Goal: Information Seeking & Learning: Learn about a topic

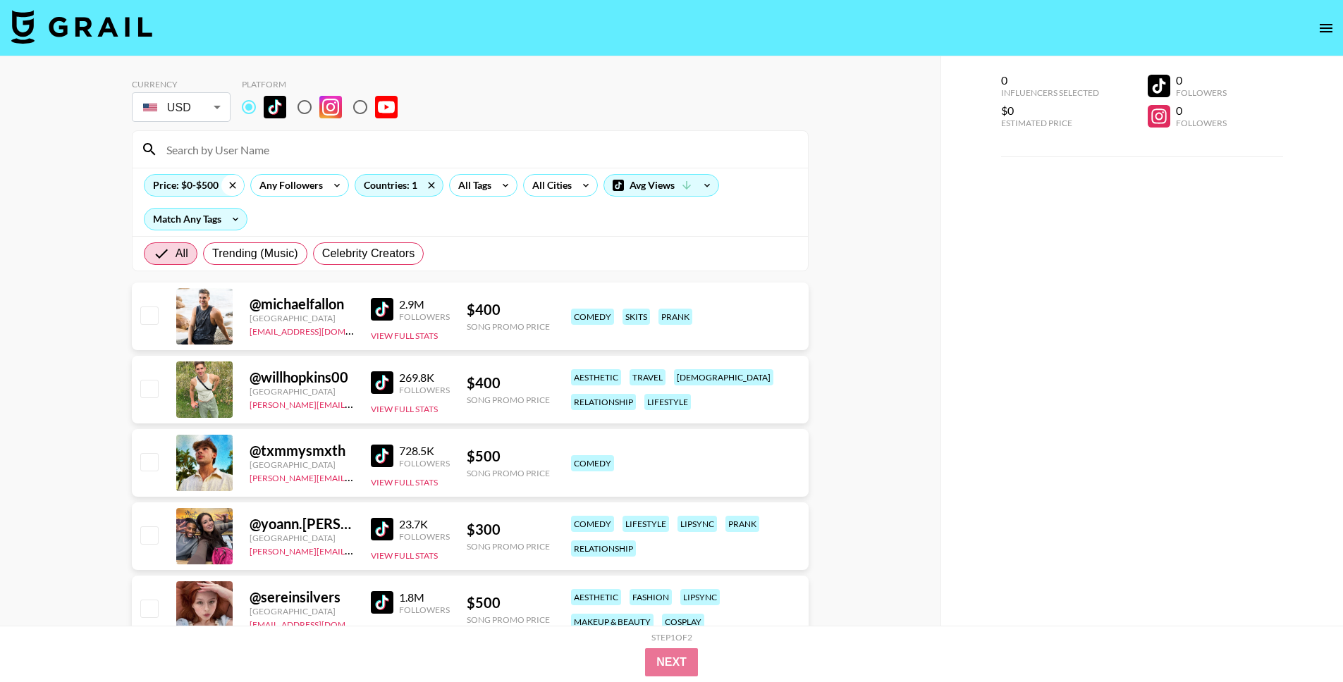
click at [230, 181] on icon at bounding box center [232, 185] width 23 height 21
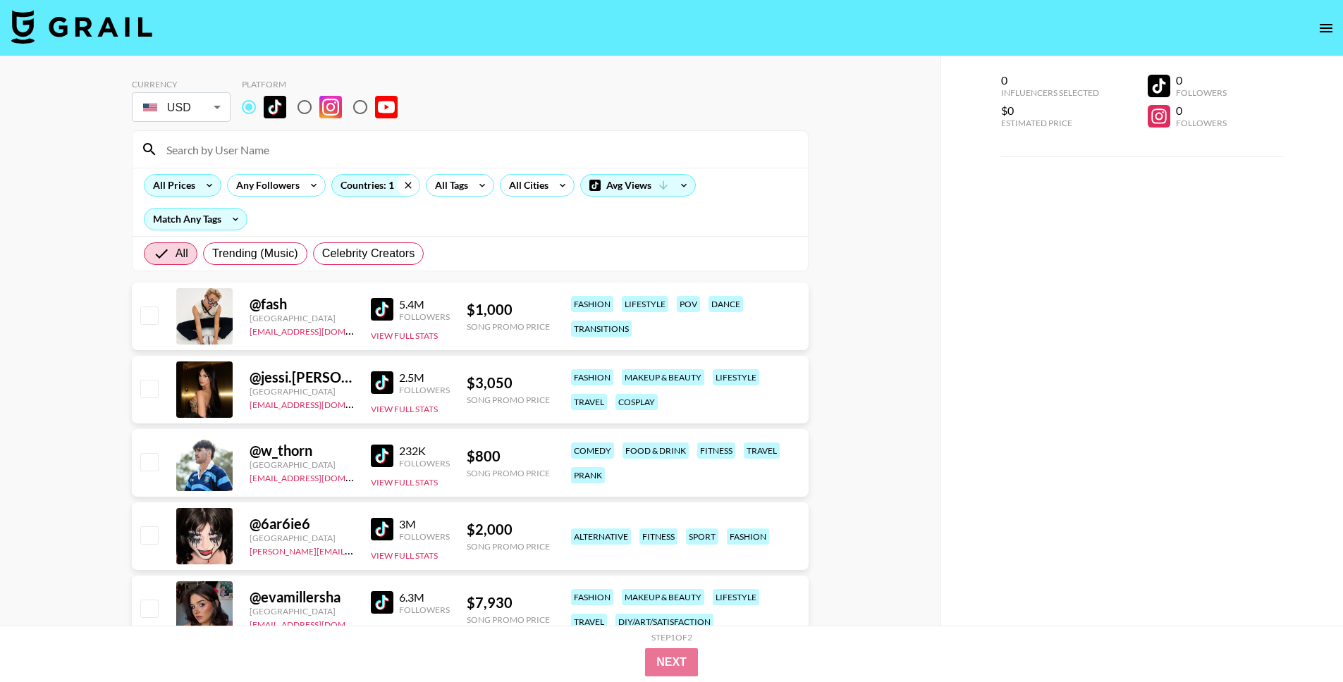
click at [405, 186] on icon at bounding box center [408, 185] width 23 height 21
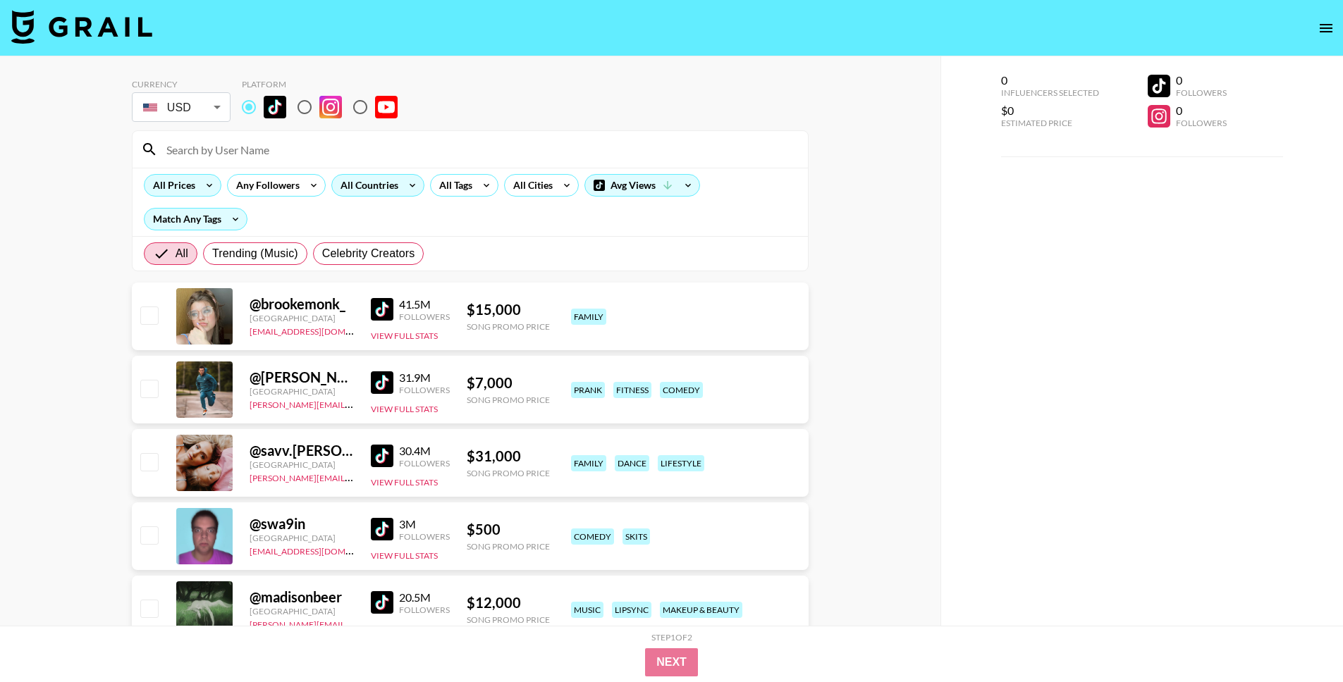
click at [405, 188] on icon at bounding box center [412, 185] width 23 height 21
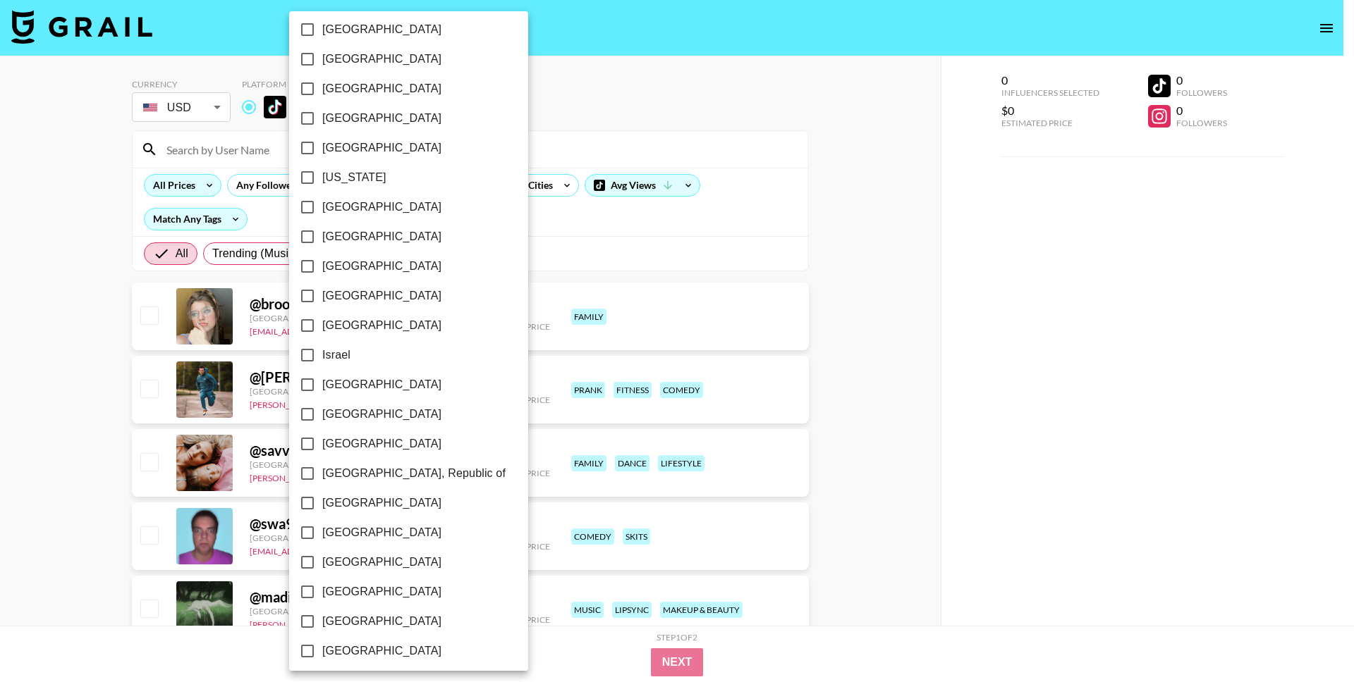
scroll to position [962, 0]
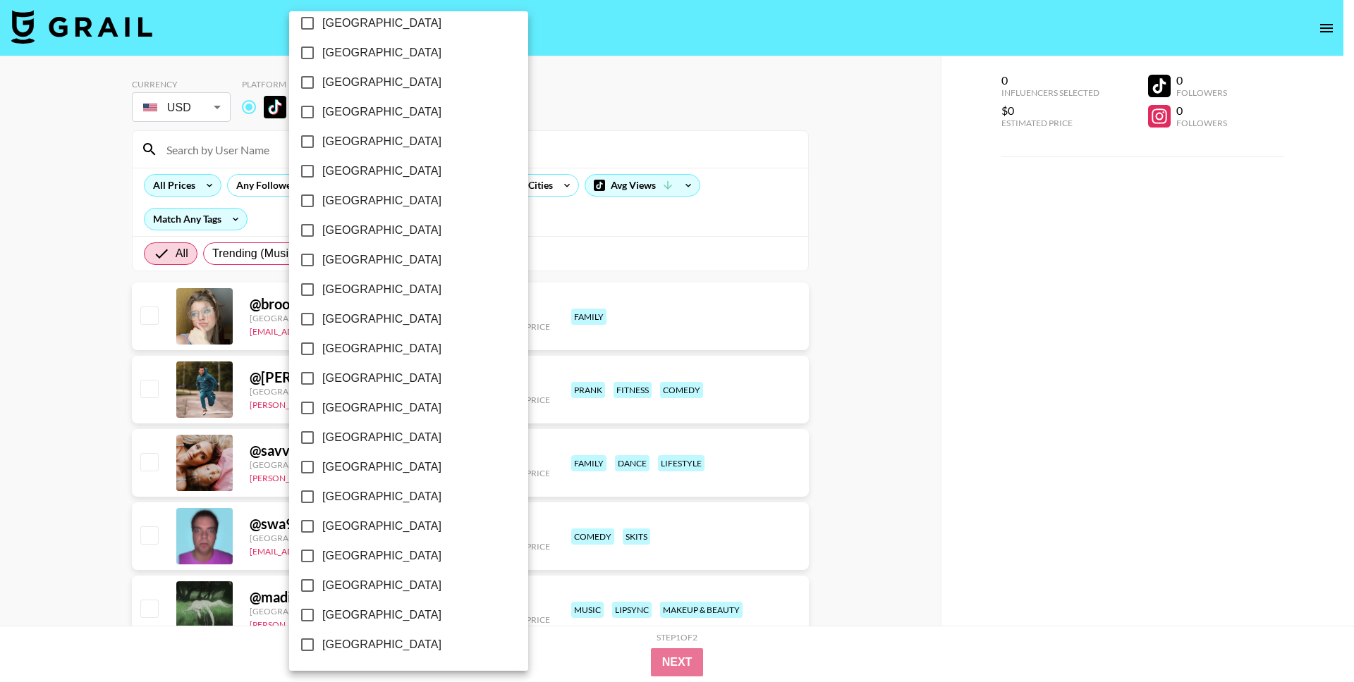
click at [305, 589] on input "[GEOGRAPHIC_DATA]" at bounding box center [308, 586] width 30 height 30
checkbox input "true"
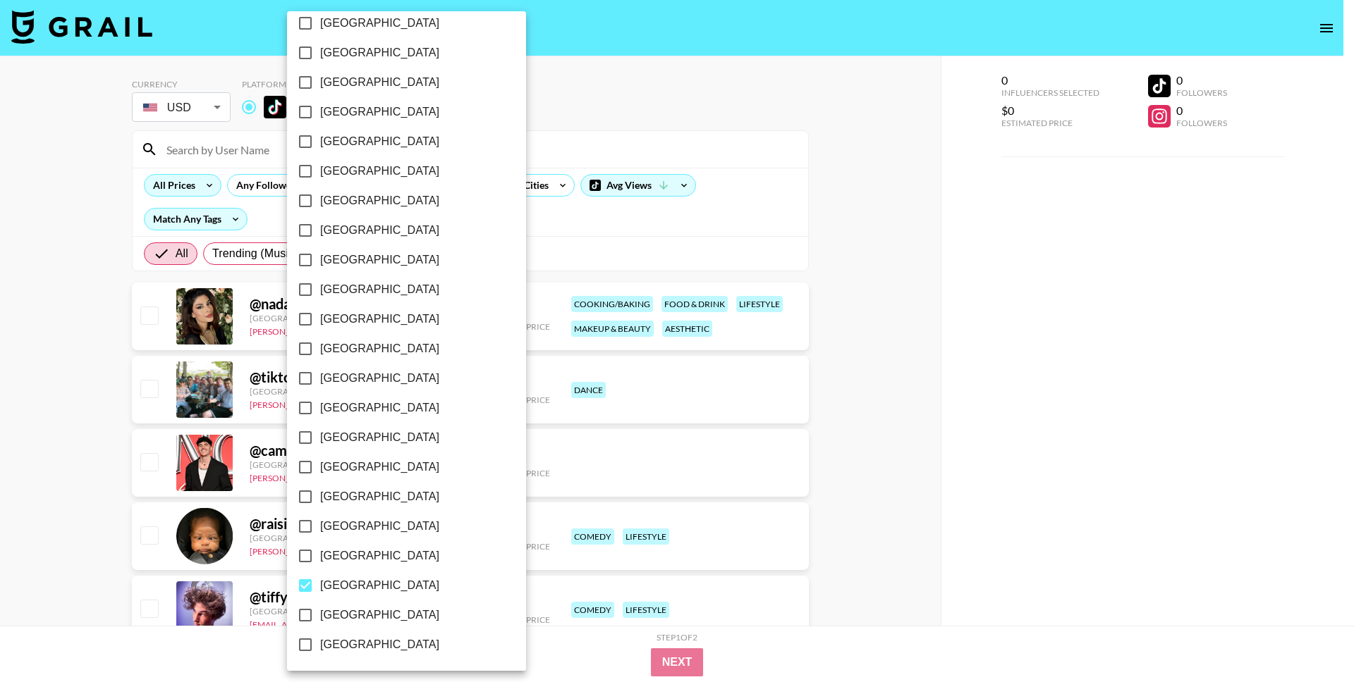
click at [494, 241] on div at bounding box center [677, 341] width 1354 height 682
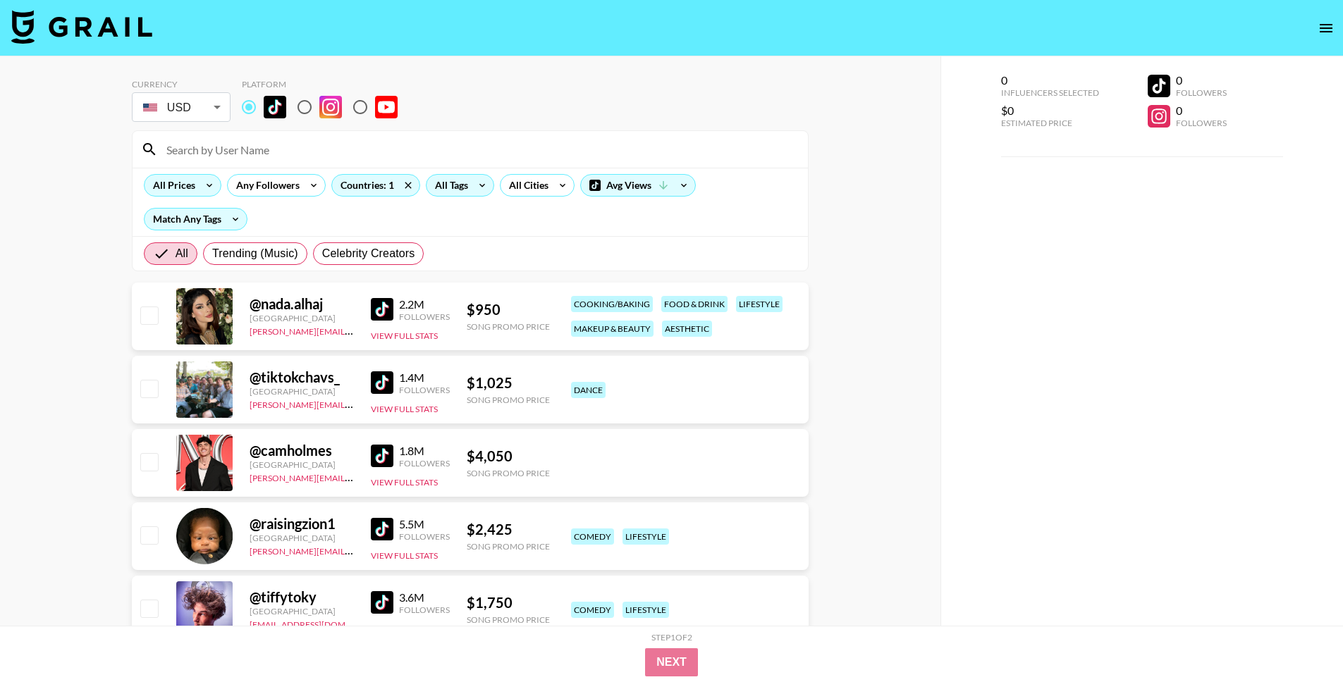
click at [447, 184] on div "All Tags" at bounding box center [449, 185] width 44 height 21
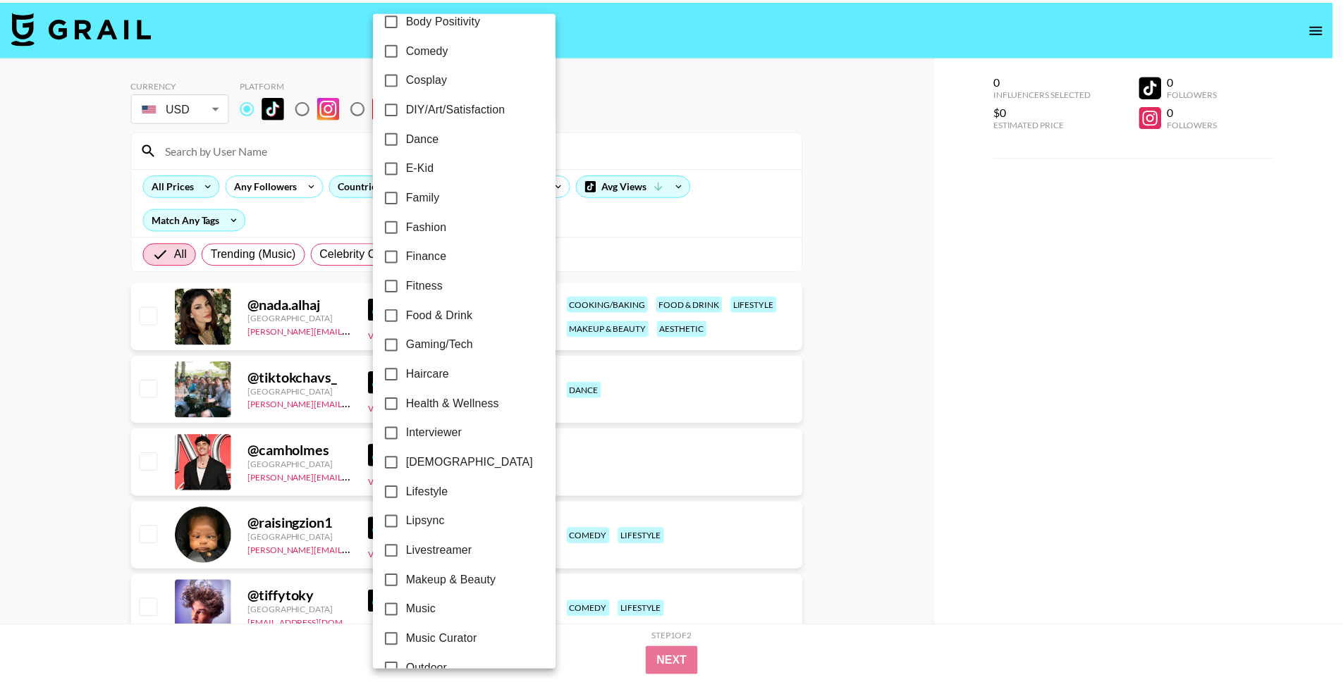
scroll to position [299, 0]
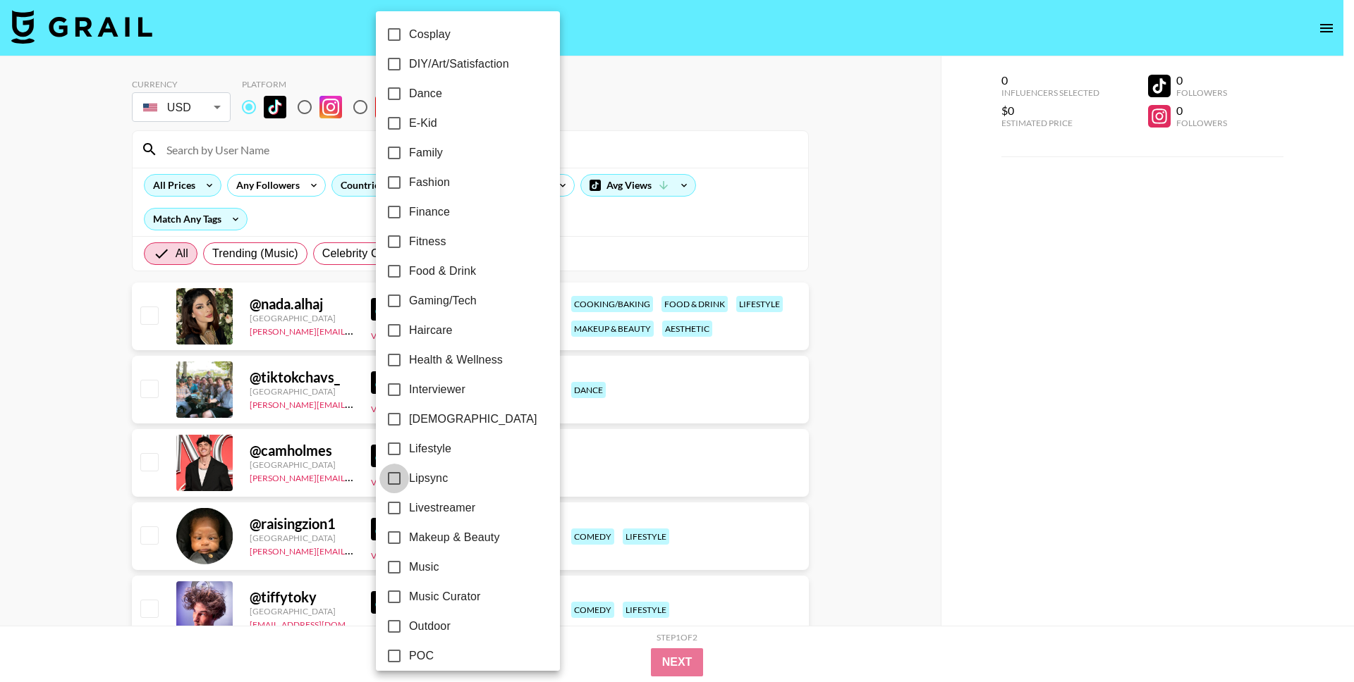
click at [397, 481] on input "Lipsync" at bounding box center [394, 479] width 30 height 30
checkbox input "true"
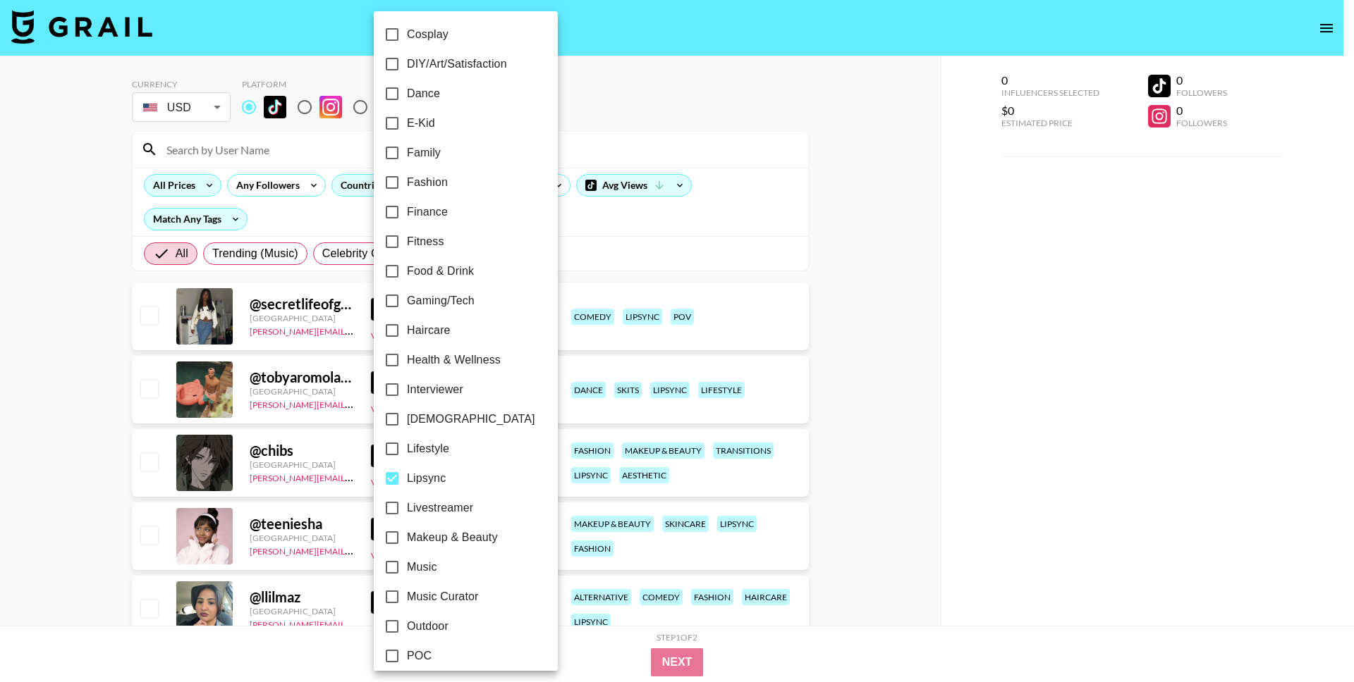
click at [716, 159] on div at bounding box center [677, 341] width 1354 height 682
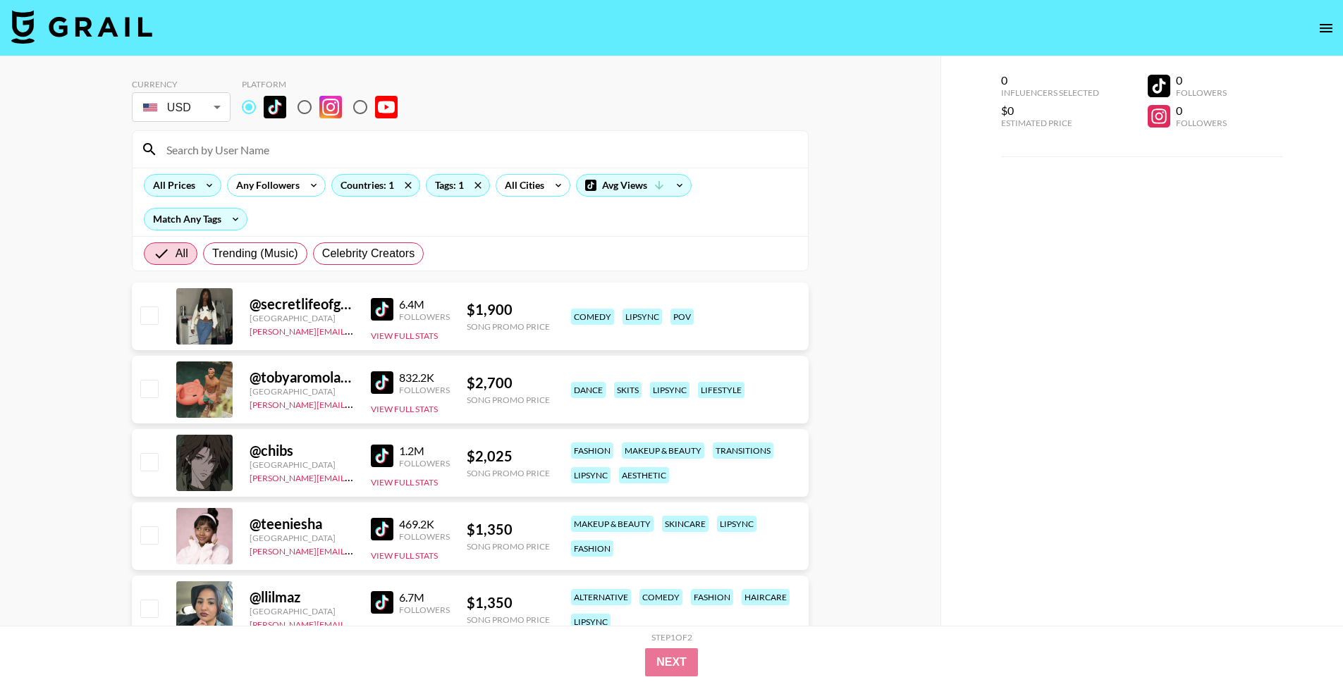
click at [200, 191] on icon at bounding box center [209, 185] width 23 height 21
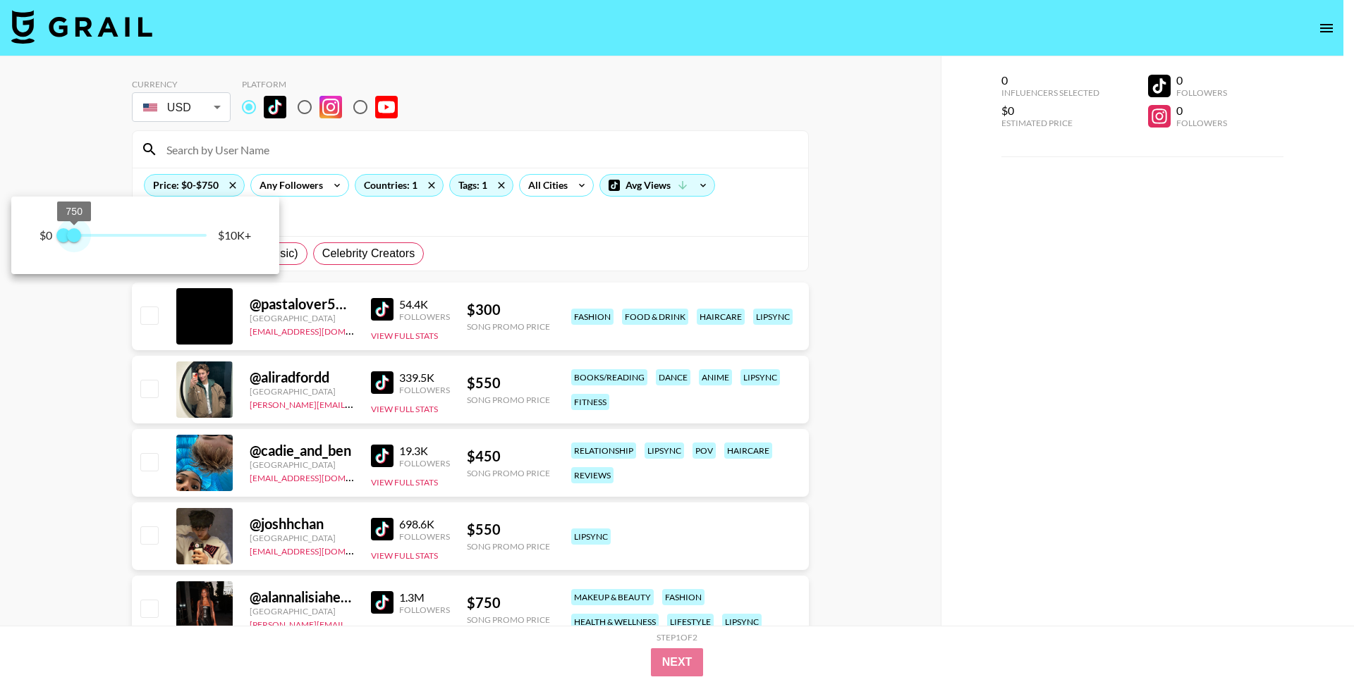
type input "1000"
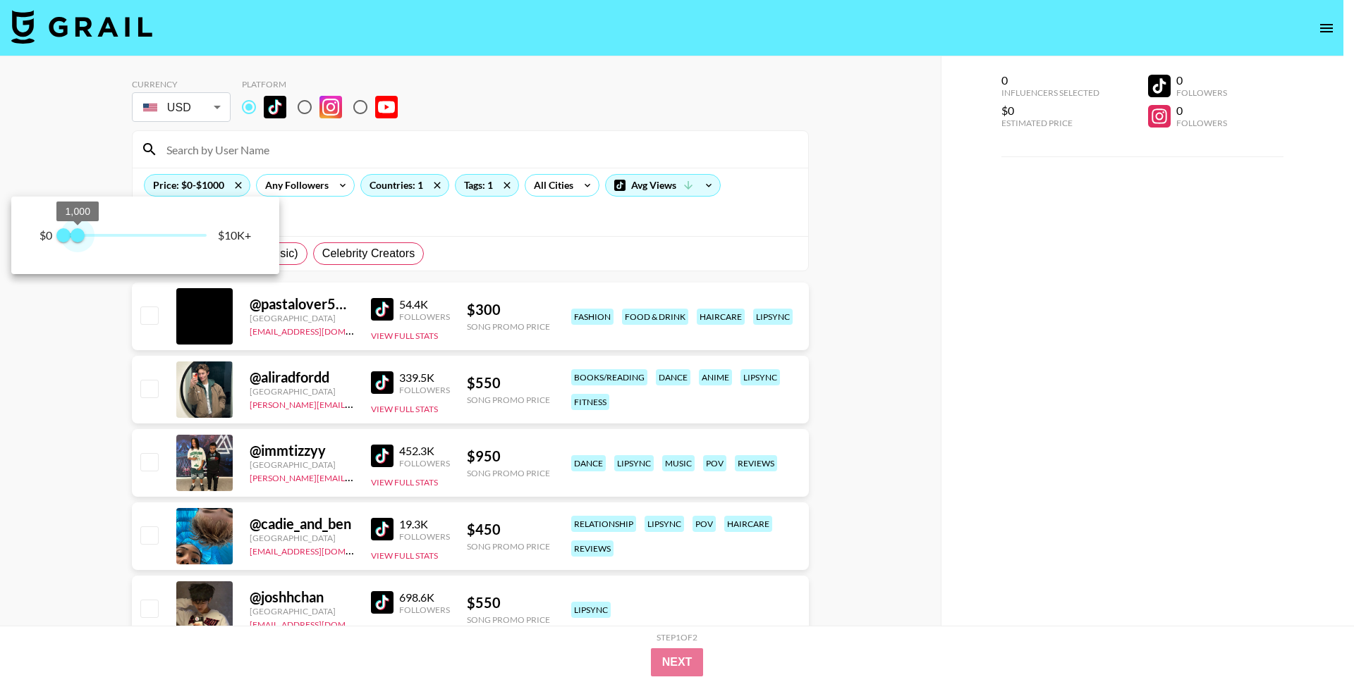
drag, startPoint x: 200, startPoint y: 240, endPoint x: 78, endPoint y: 228, distance: 122.5
click at [78, 228] on span "1,000" at bounding box center [78, 235] width 14 height 14
click at [517, 138] on div at bounding box center [677, 341] width 1354 height 682
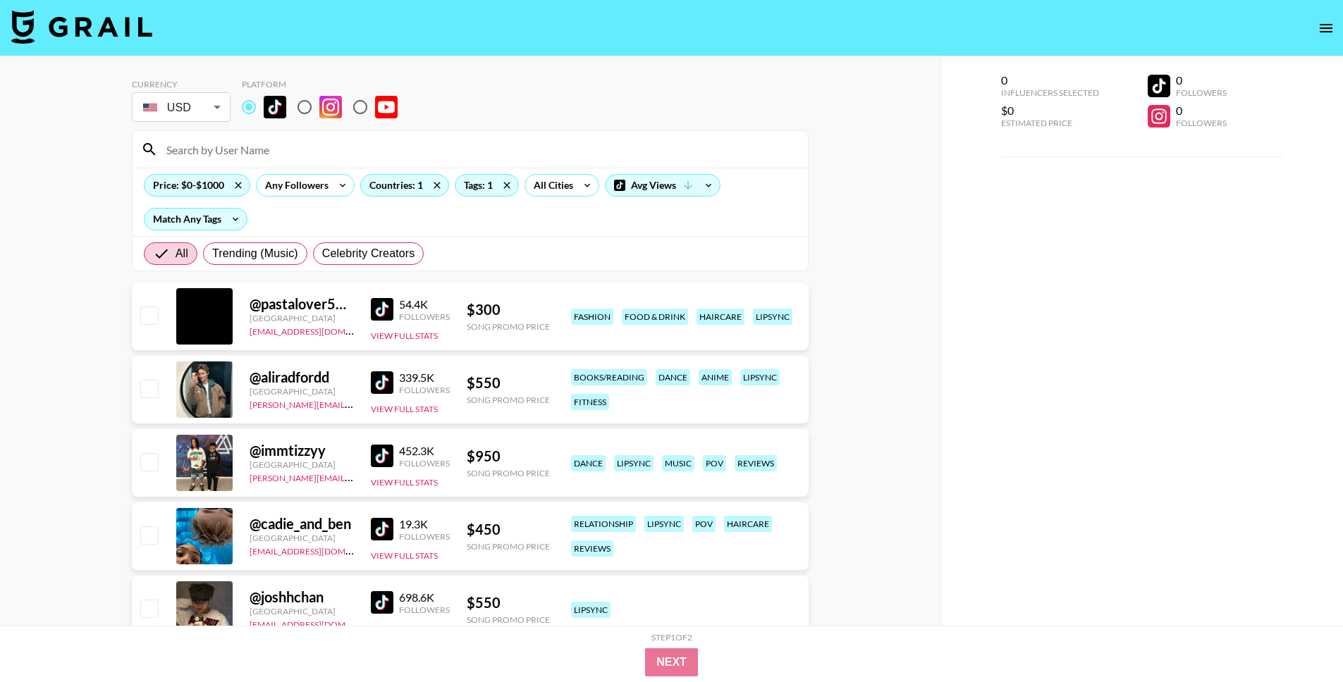
click at [378, 319] on img at bounding box center [382, 309] width 23 height 23
click at [383, 387] on img at bounding box center [382, 383] width 23 height 23
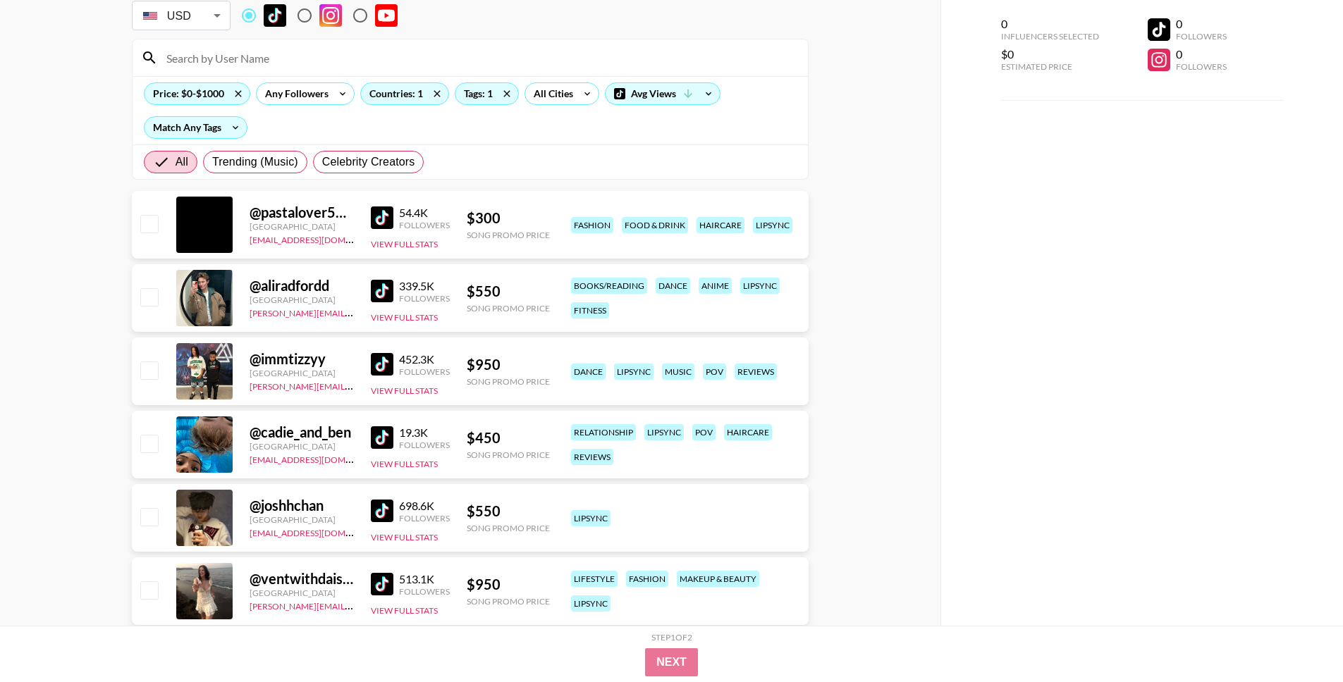
scroll to position [92, 0]
click at [382, 378] on div "452.3K Followers View Full Stats" at bounding box center [410, 371] width 79 height 50
click at [384, 359] on img at bounding box center [382, 364] width 23 height 23
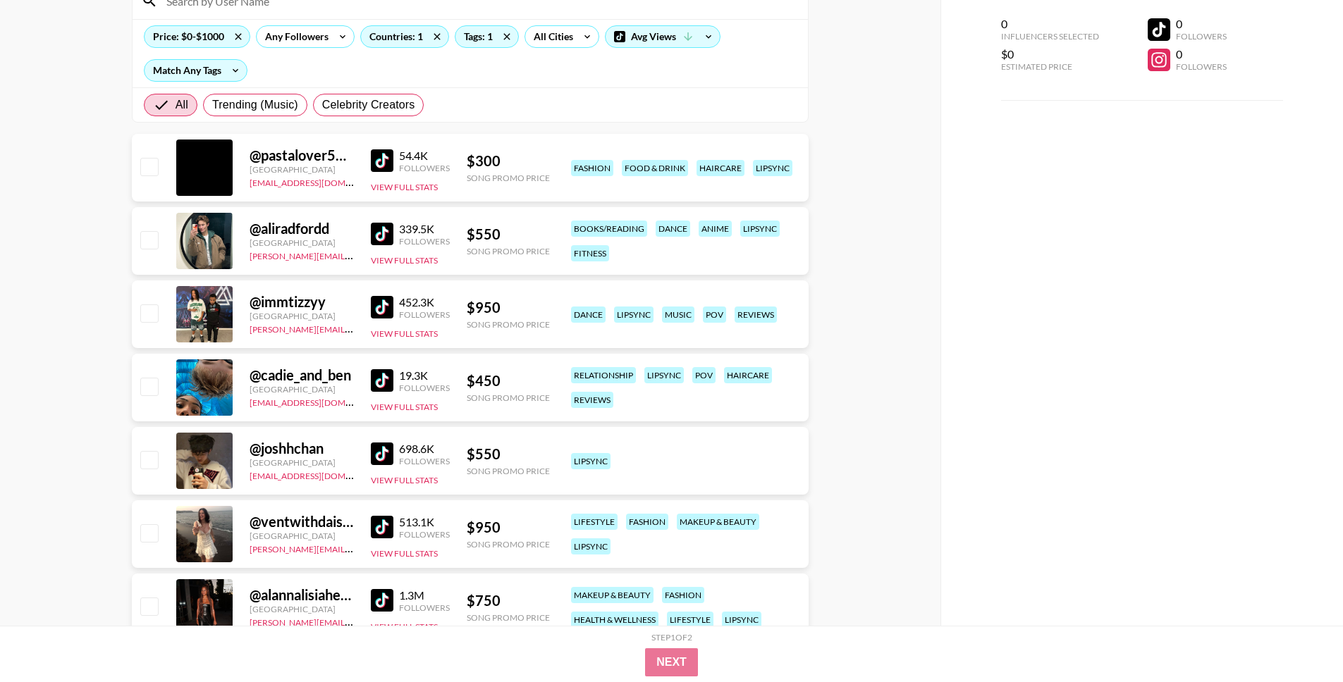
scroll to position [149, 0]
click at [381, 381] on img at bounding box center [382, 380] width 23 height 23
click at [373, 462] on img at bounding box center [382, 453] width 23 height 23
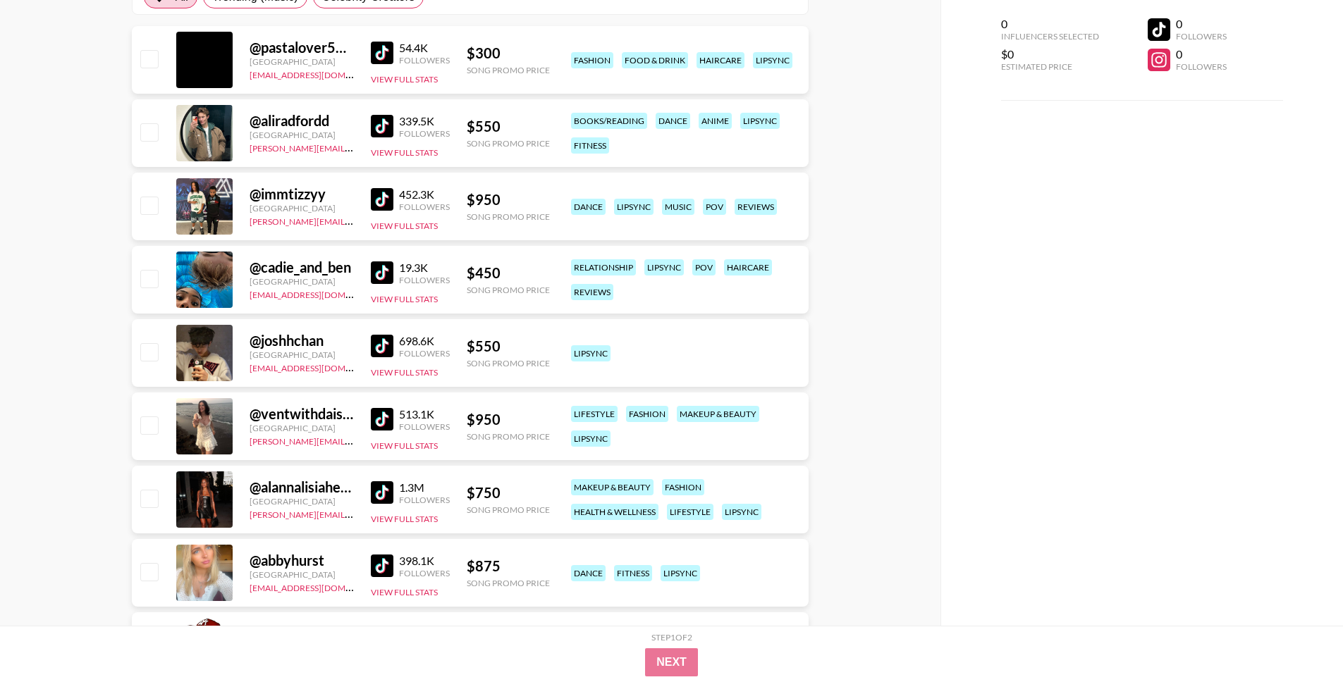
click at [381, 412] on img at bounding box center [382, 419] width 23 height 23
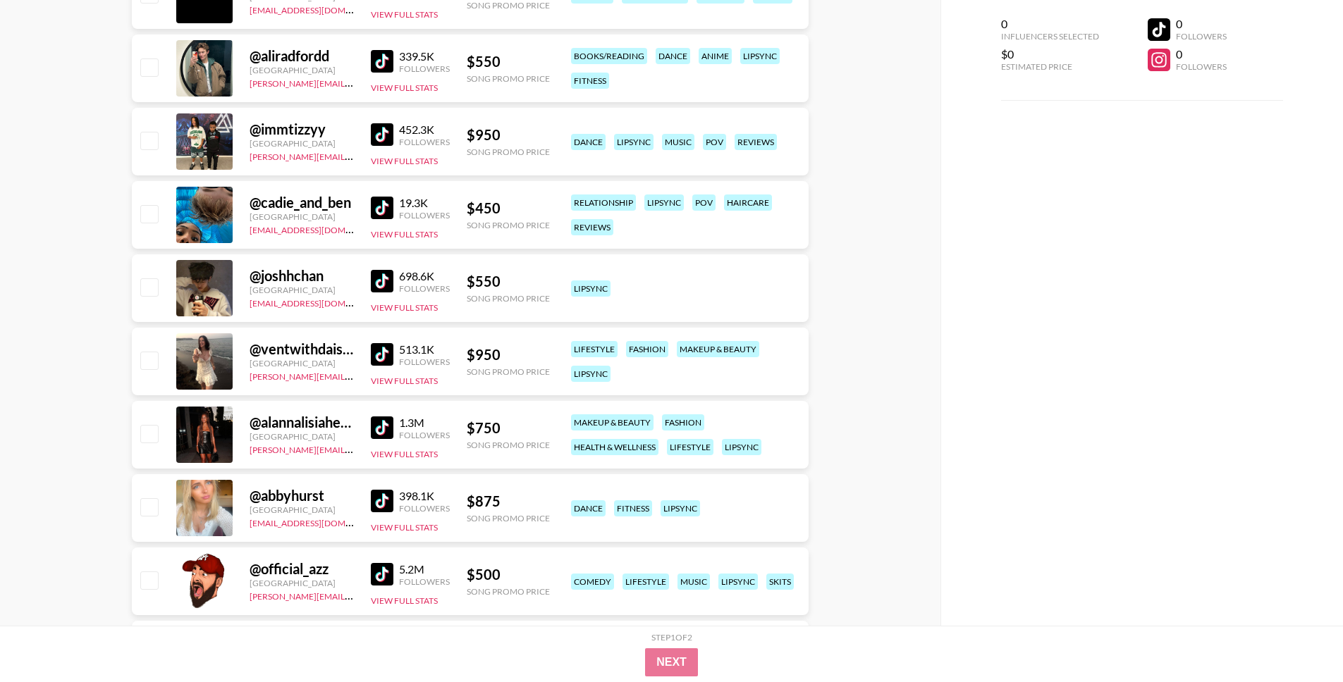
scroll to position [340, 0]
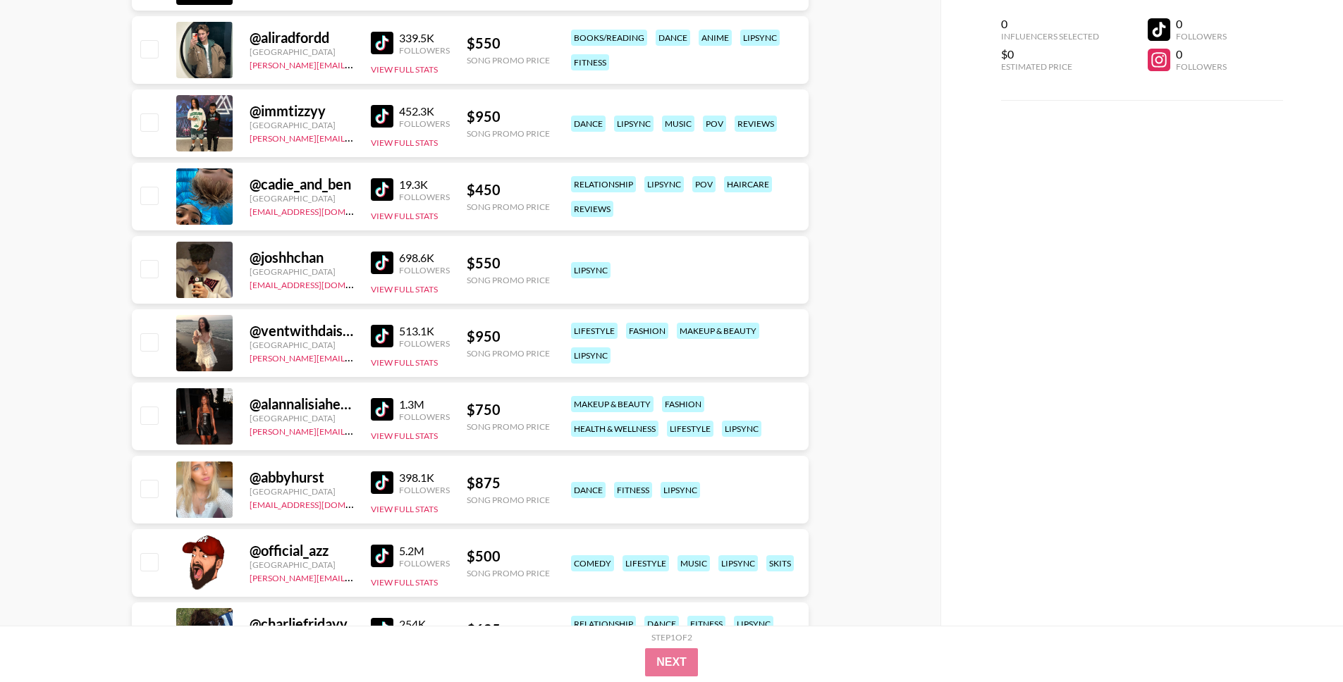
click at [378, 415] on img at bounding box center [382, 409] width 23 height 23
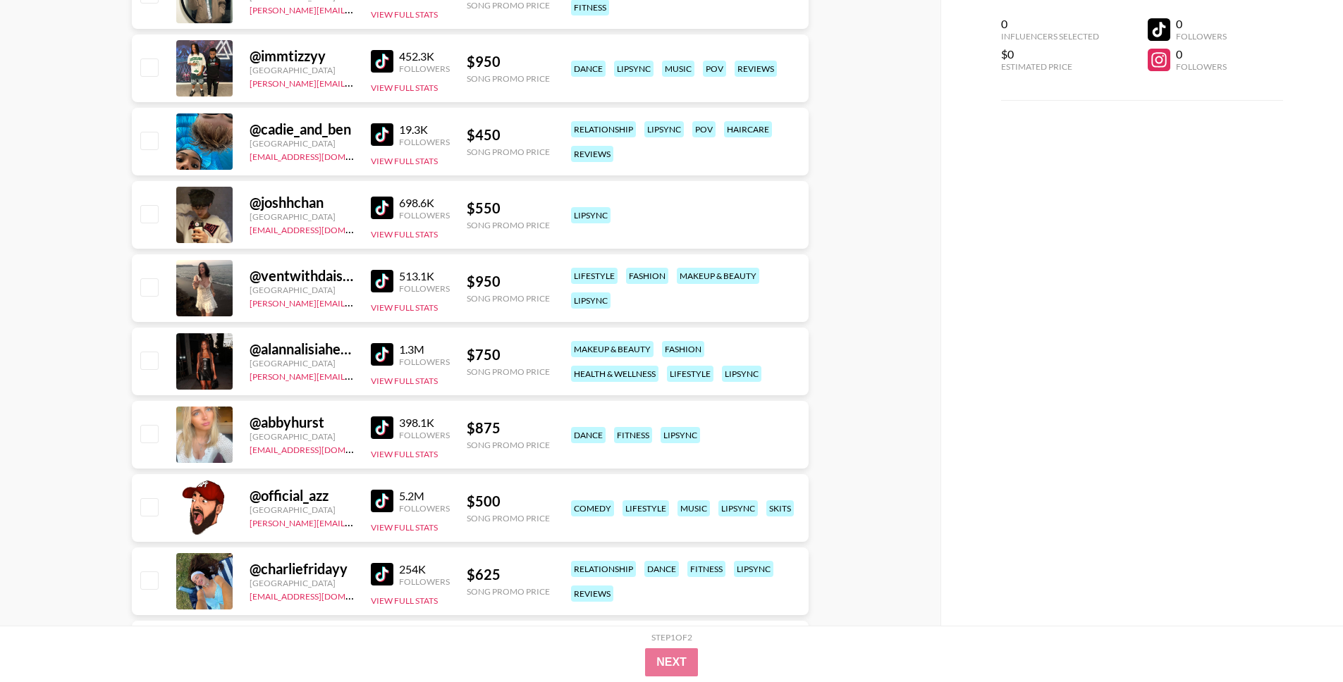
click at [381, 419] on img at bounding box center [382, 428] width 23 height 23
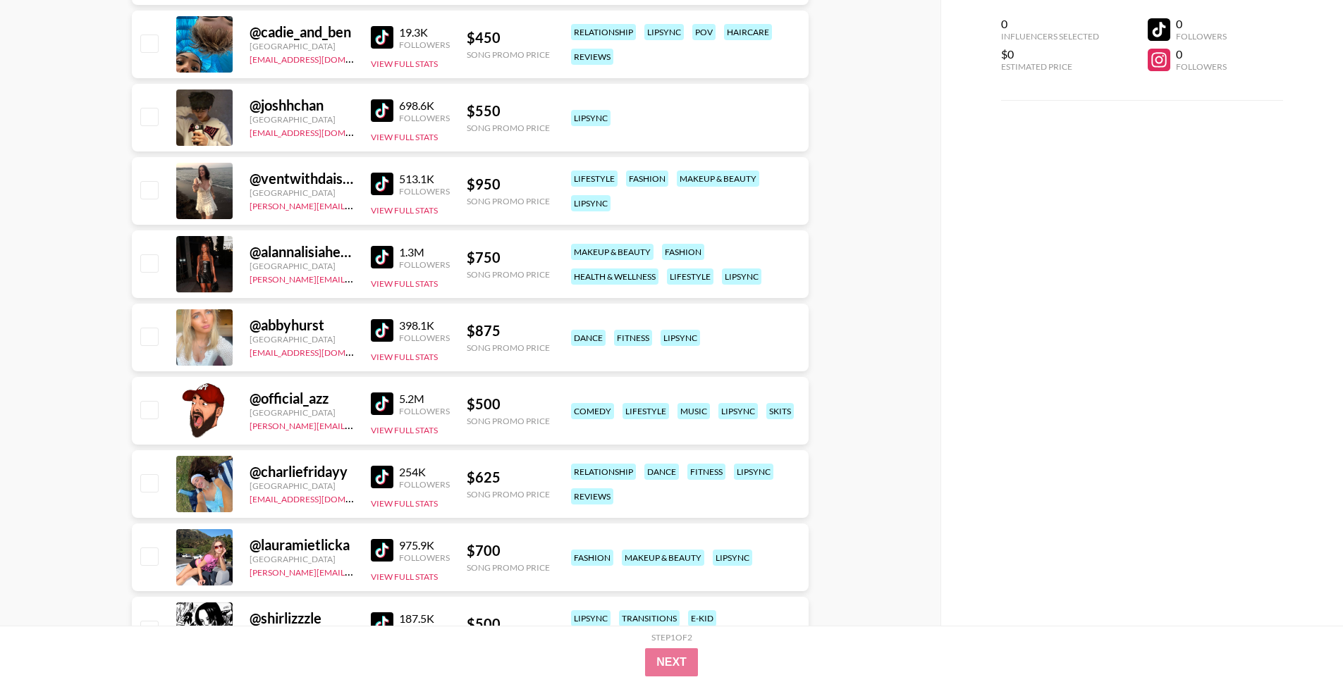
scroll to position [498, 0]
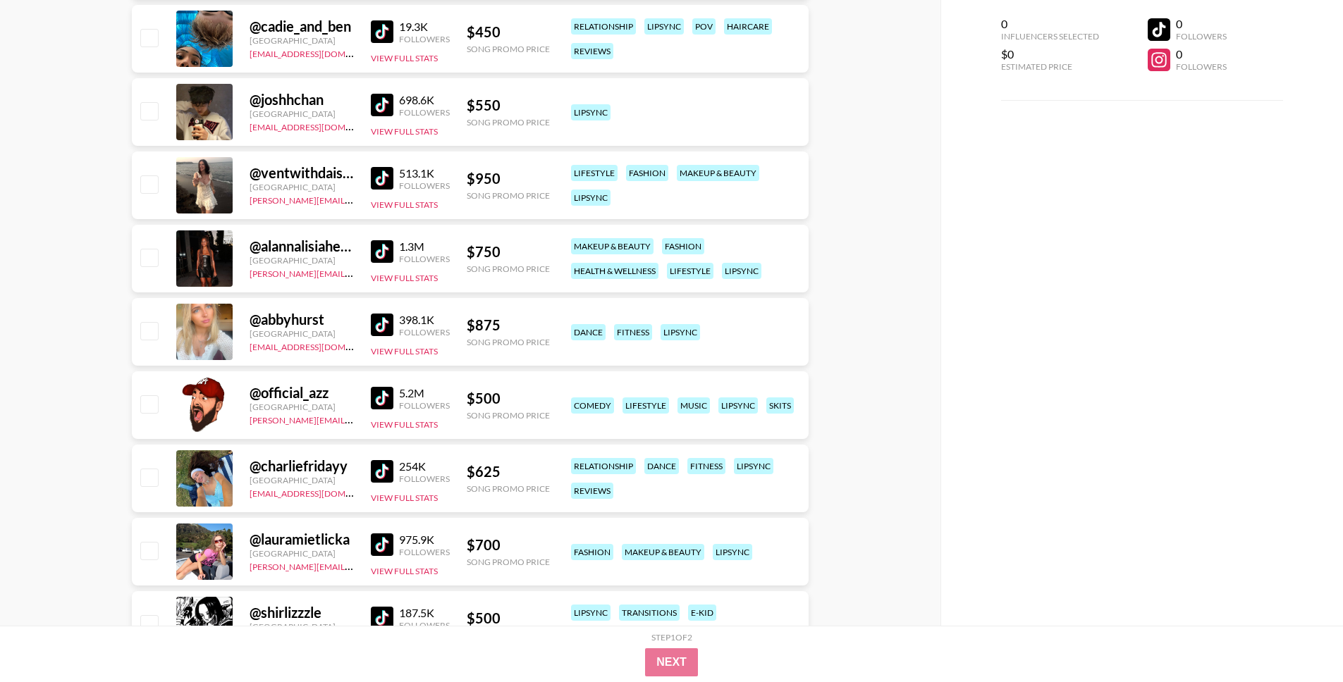
click at [379, 474] on img at bounding box center [382, 471] width 23 height 23
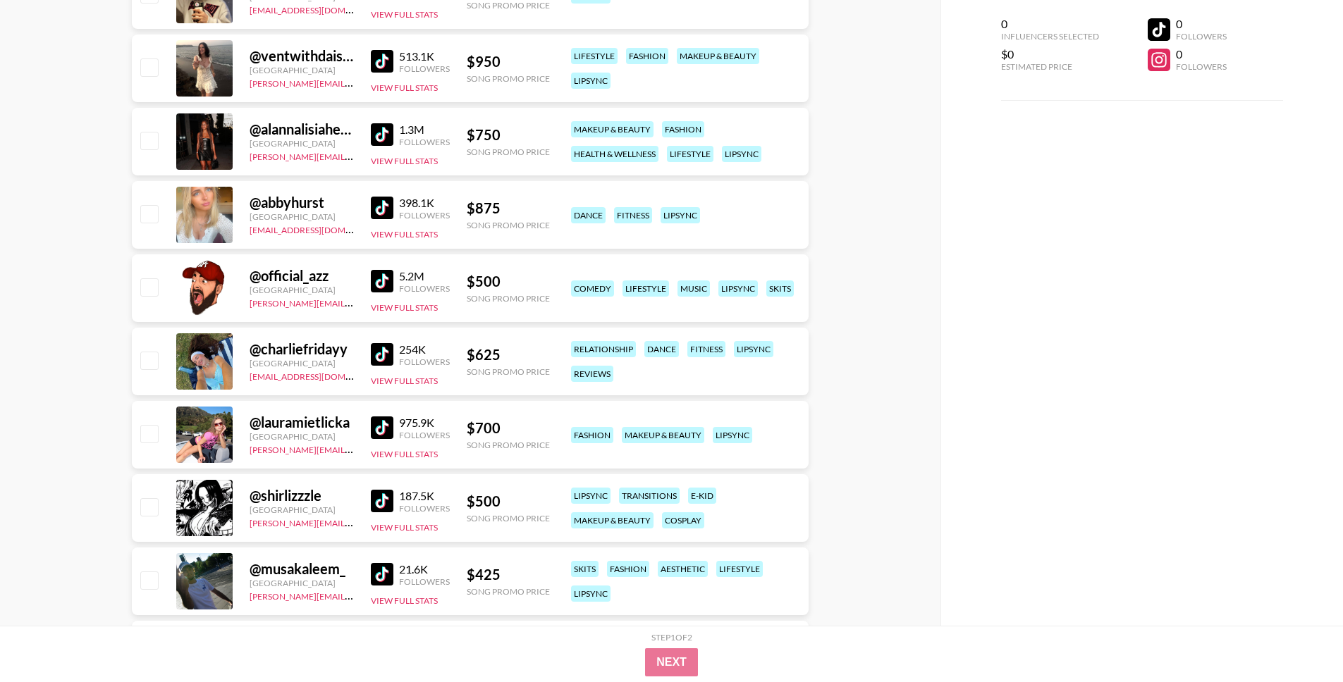
scroll to position [623, 0]
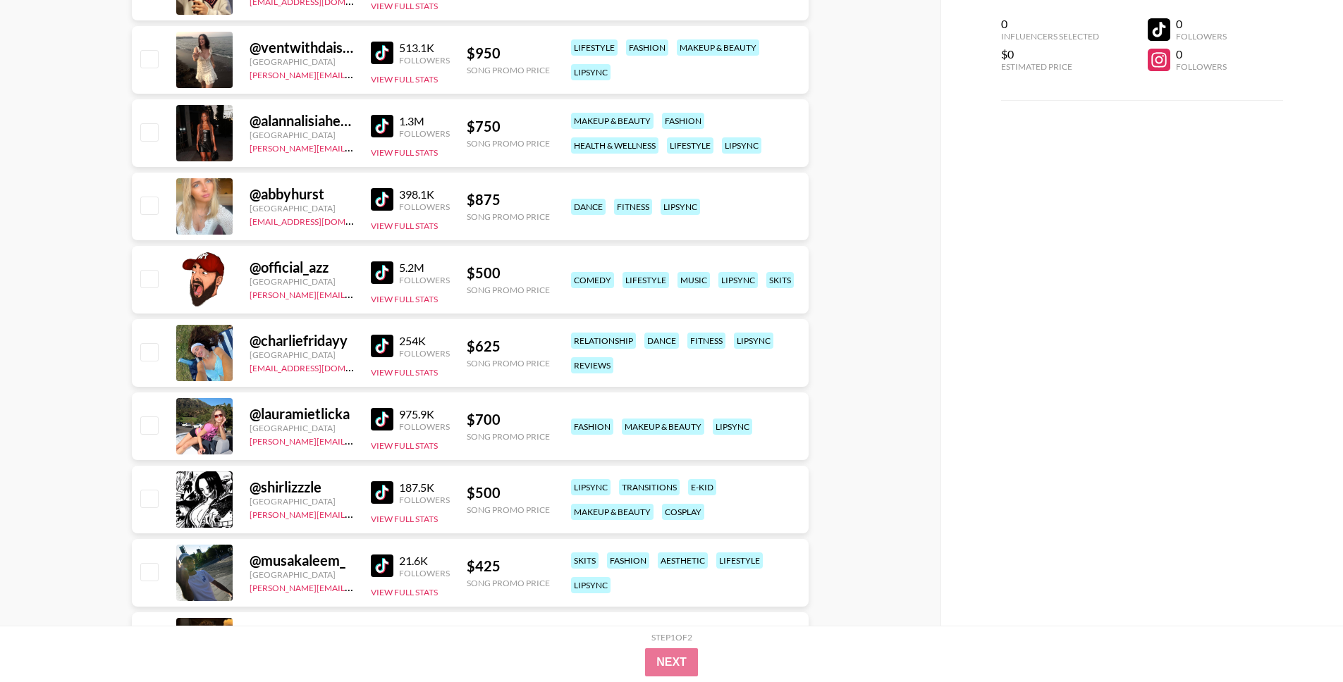
click at [386, 418] on img at bounding box center [382, 419] width 23 height 23
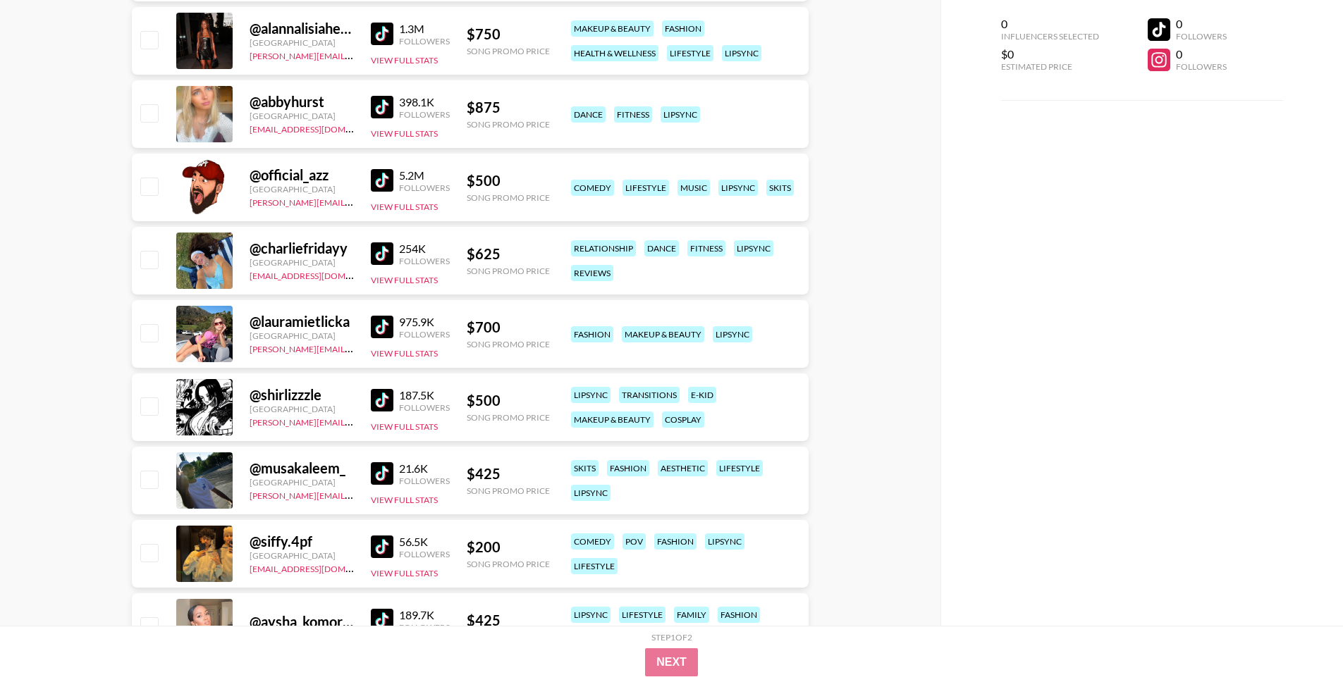
scroll to position [721, 0]
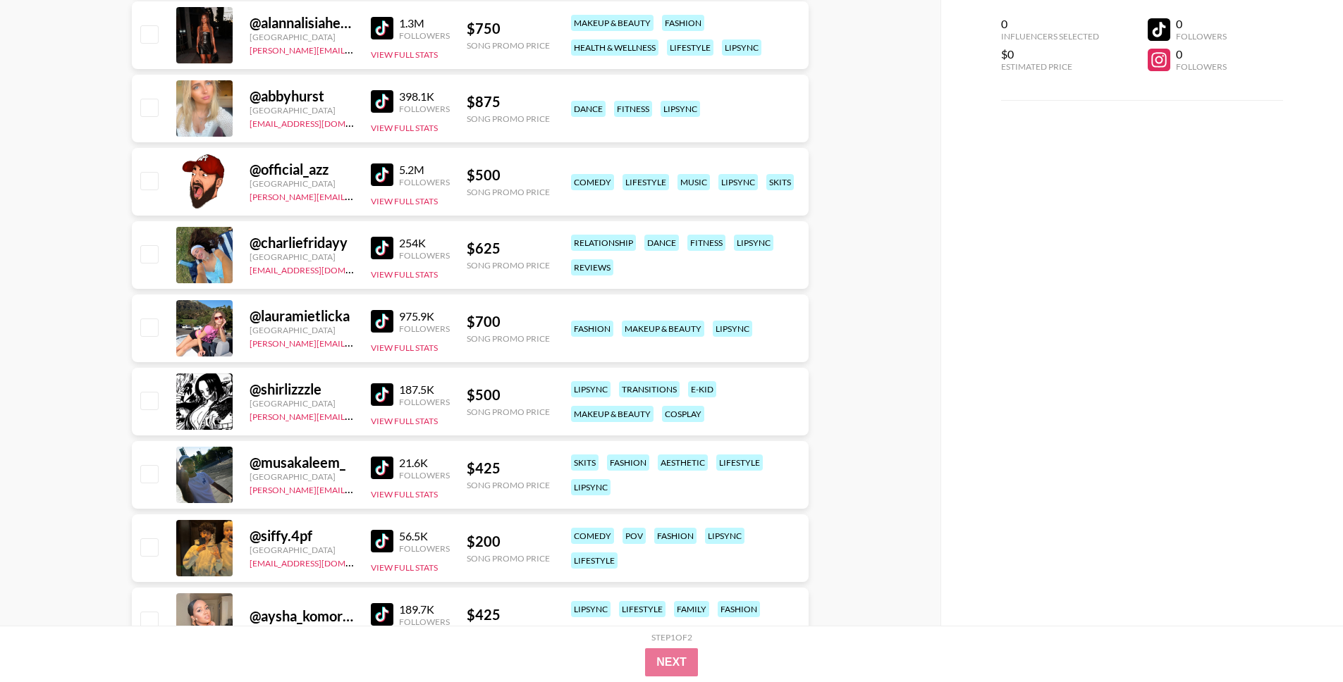
click at [382, 390] on img at bounding box center [382, 395] width 23 height 23
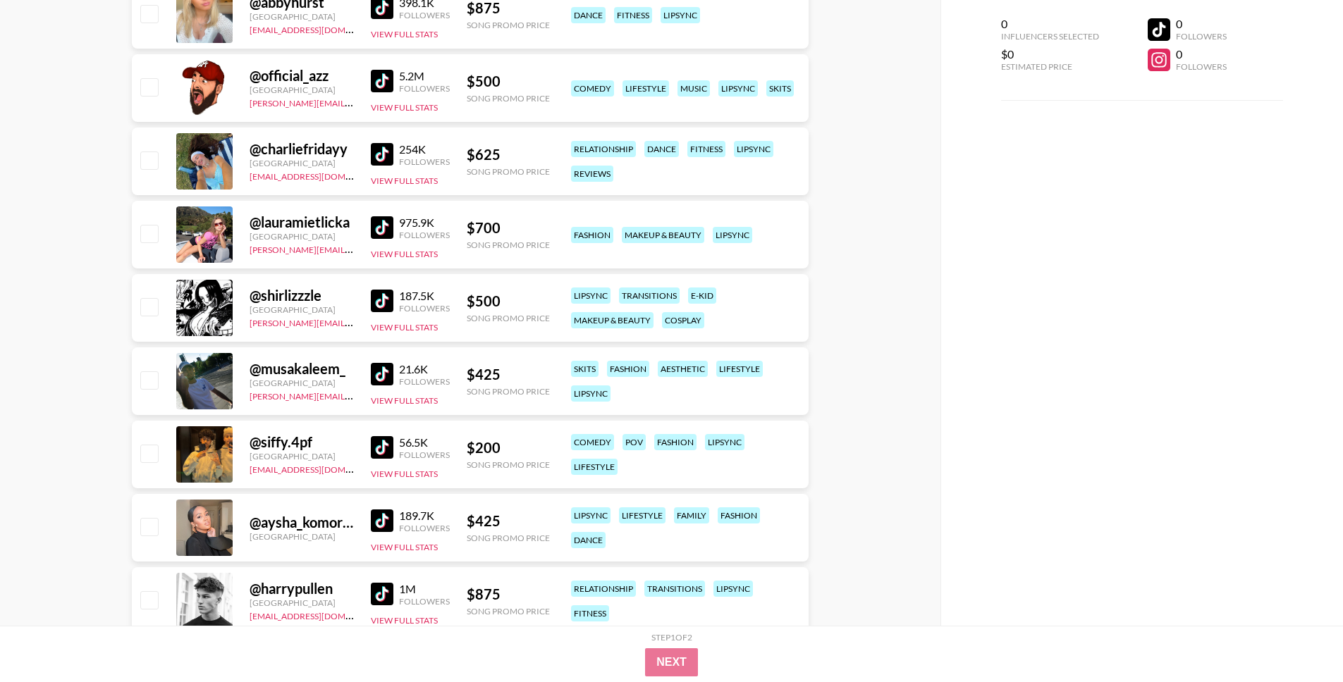
scroll to position [875, 0]
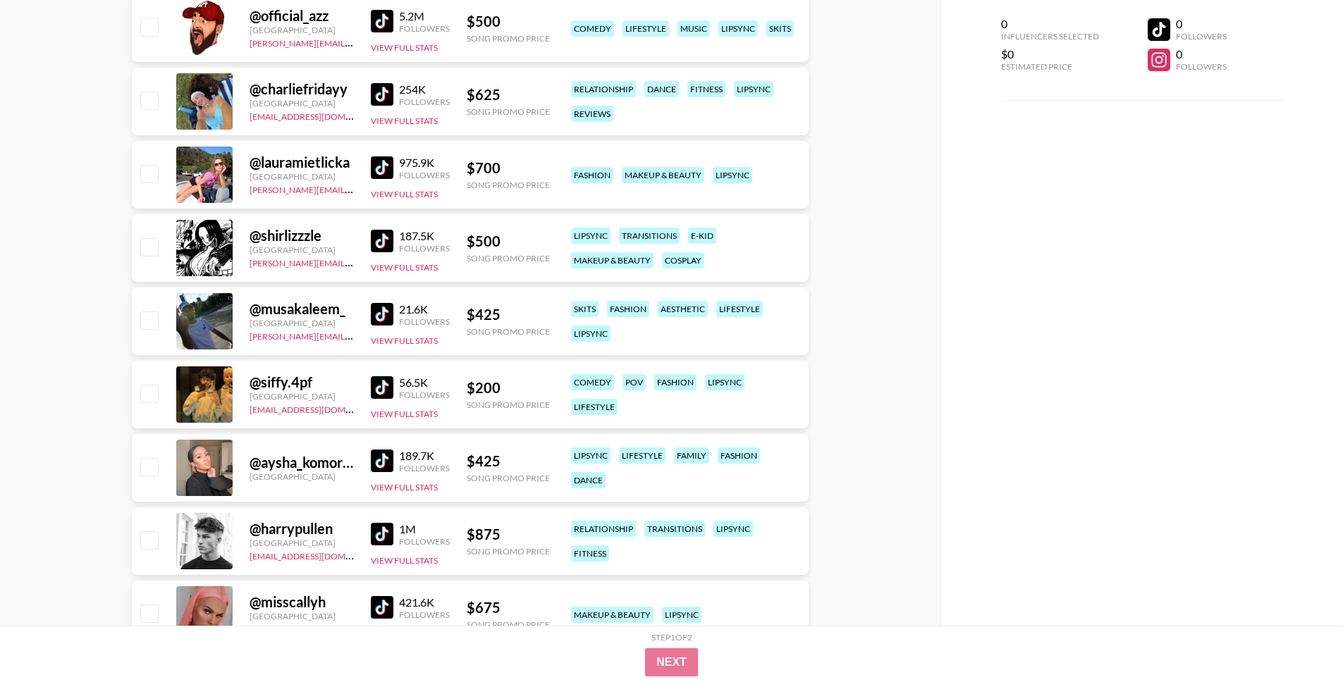
click at [380, 383] on img at bounding box center [382, 387] width 23 height 23
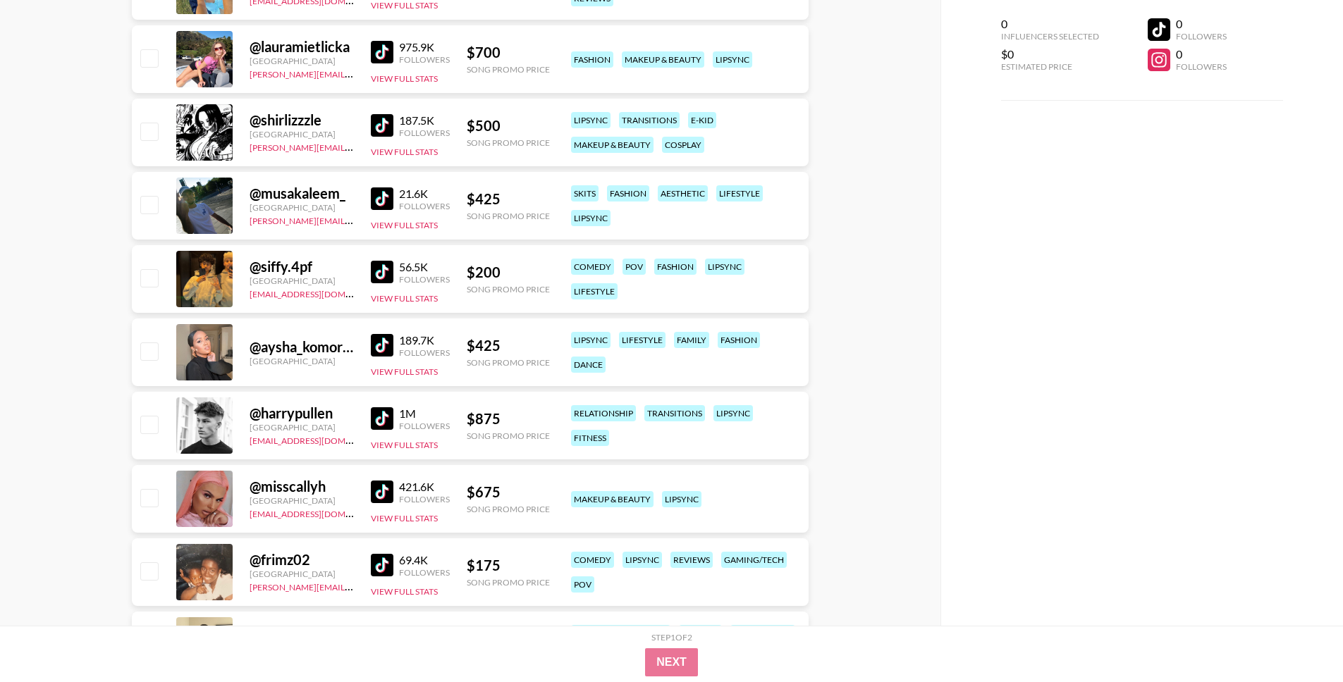
scroll to position [993, 0]
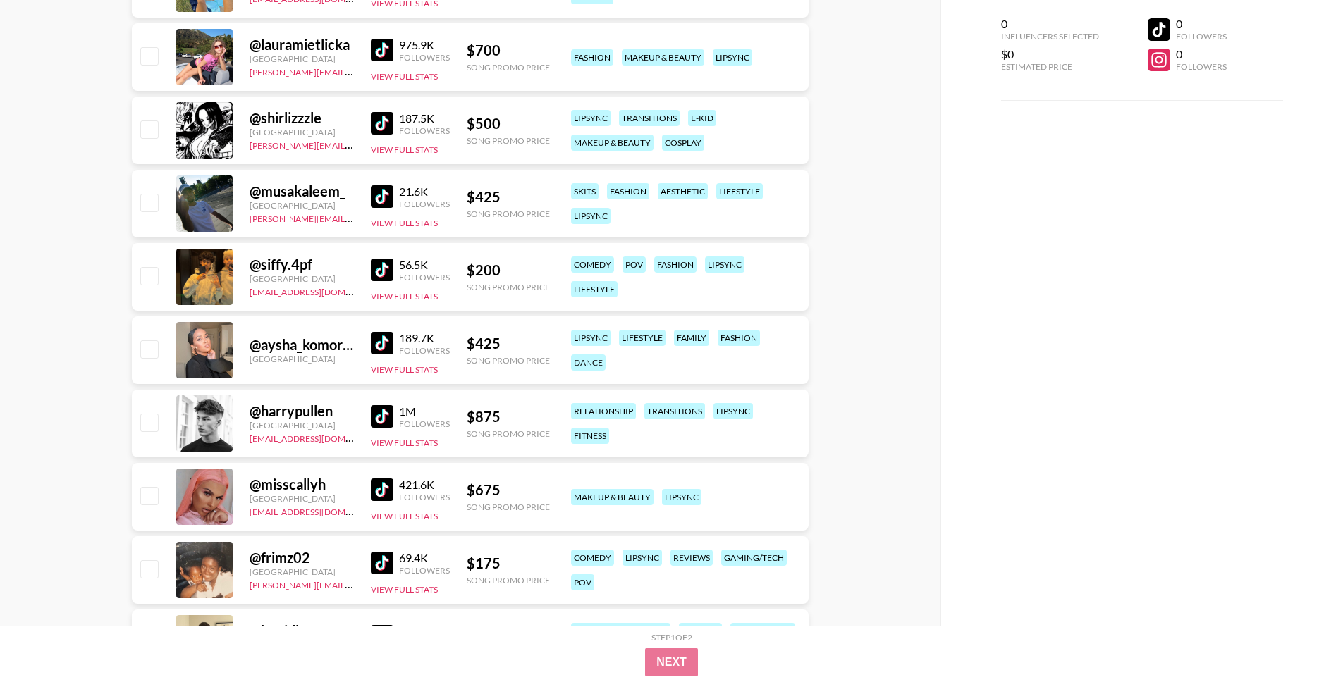
click at [380, 342] on img at bounding box center [382, 343] width 23 height 23
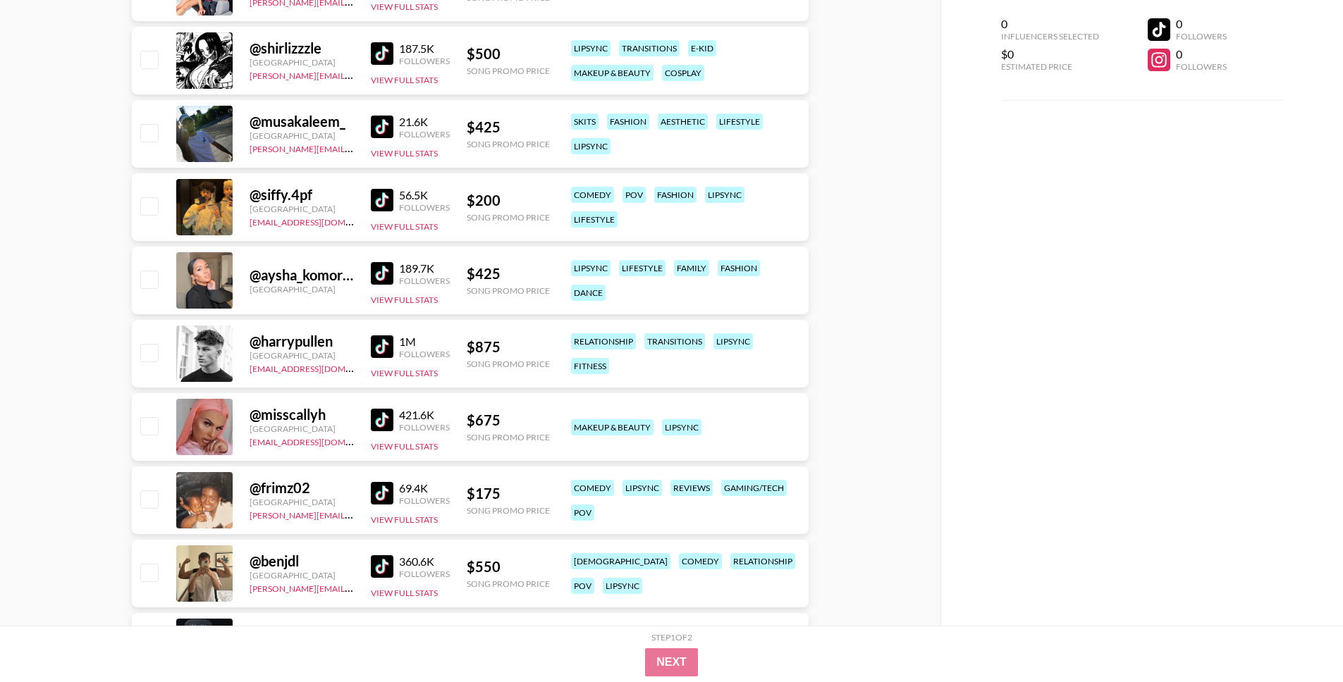
click at [379, 344] on img at bounding box center [382, 347] width 23 height 23
click at [376, 423] on img at bounding box center [382, 420] width 23 height 23
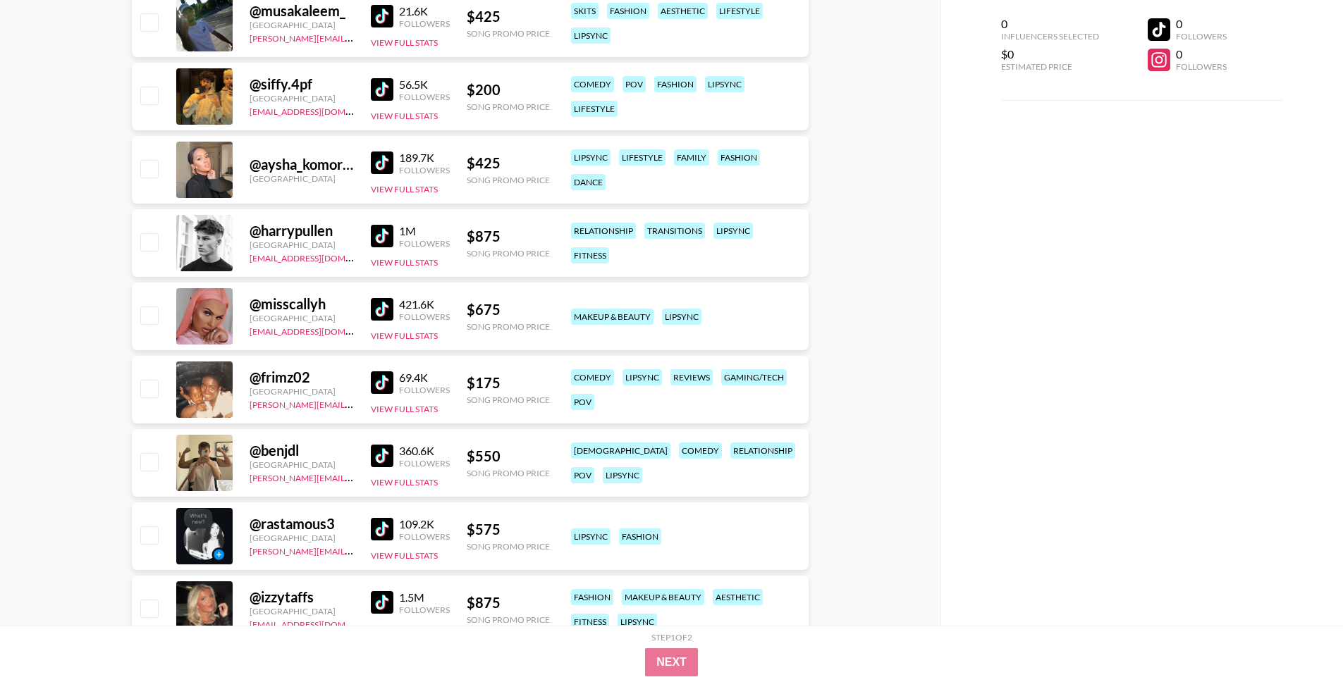
scroll to position [1174, 0]
click at [382, 387] on img at bounding box center [382, 382] width 23 height 23
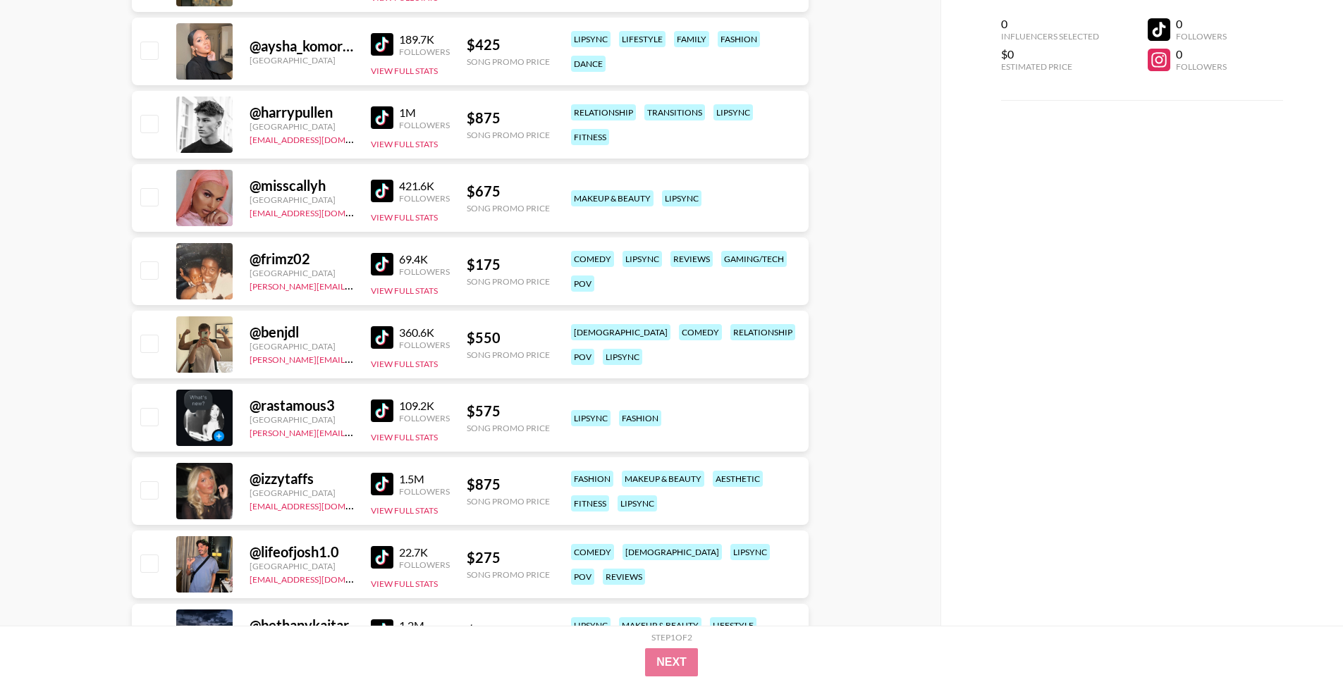
scroll to position [1323, 0]
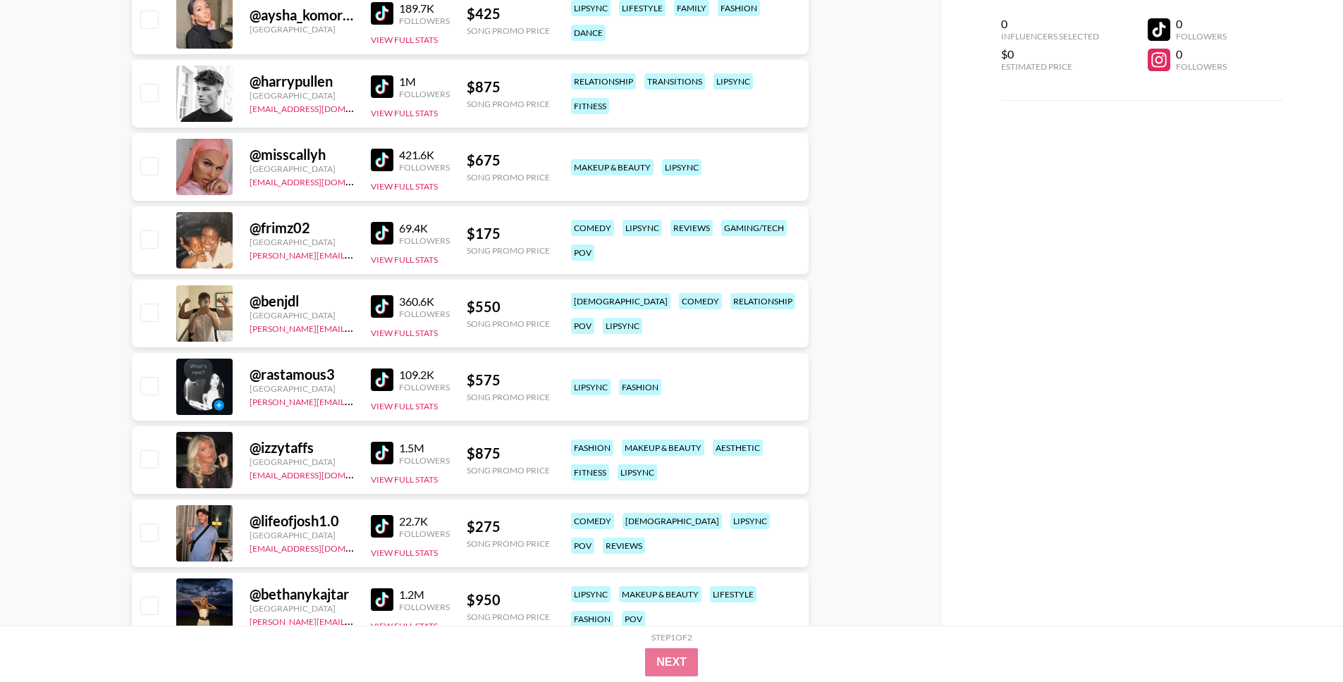
click at [385, 381] on img at bounding box center [382, 380] width 23 height 23
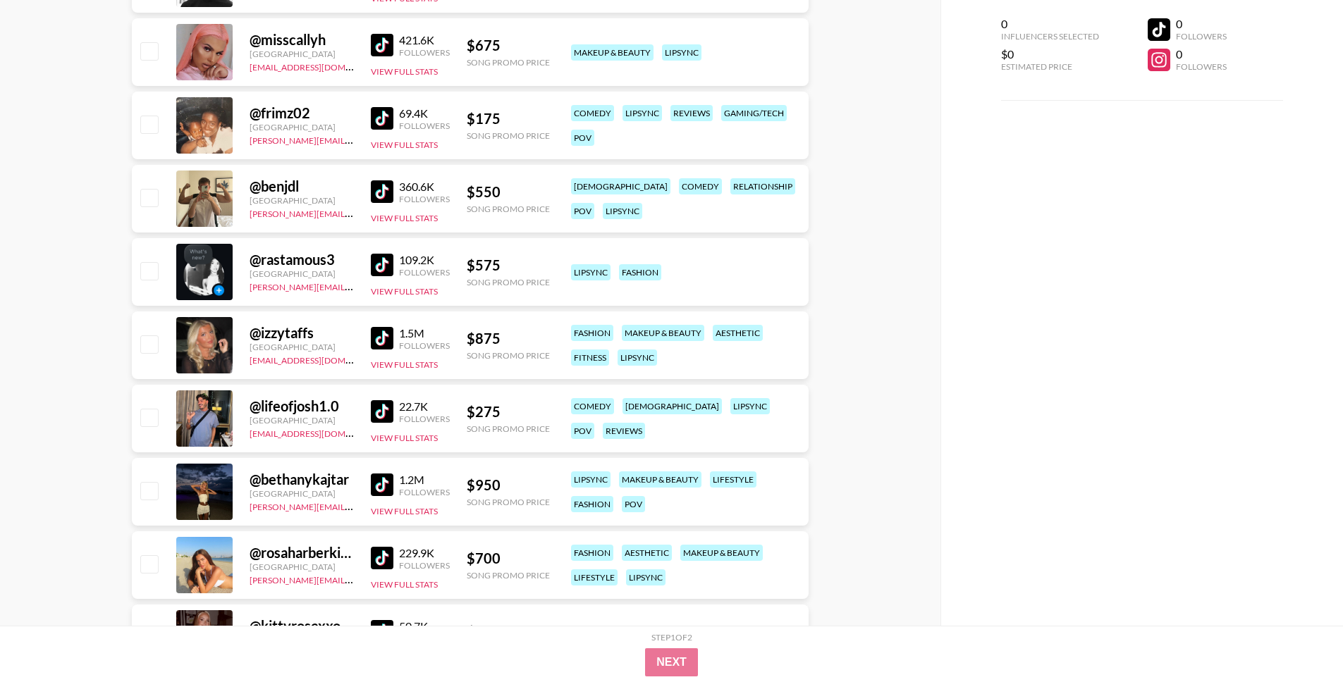
scroll to position [1440, 0]
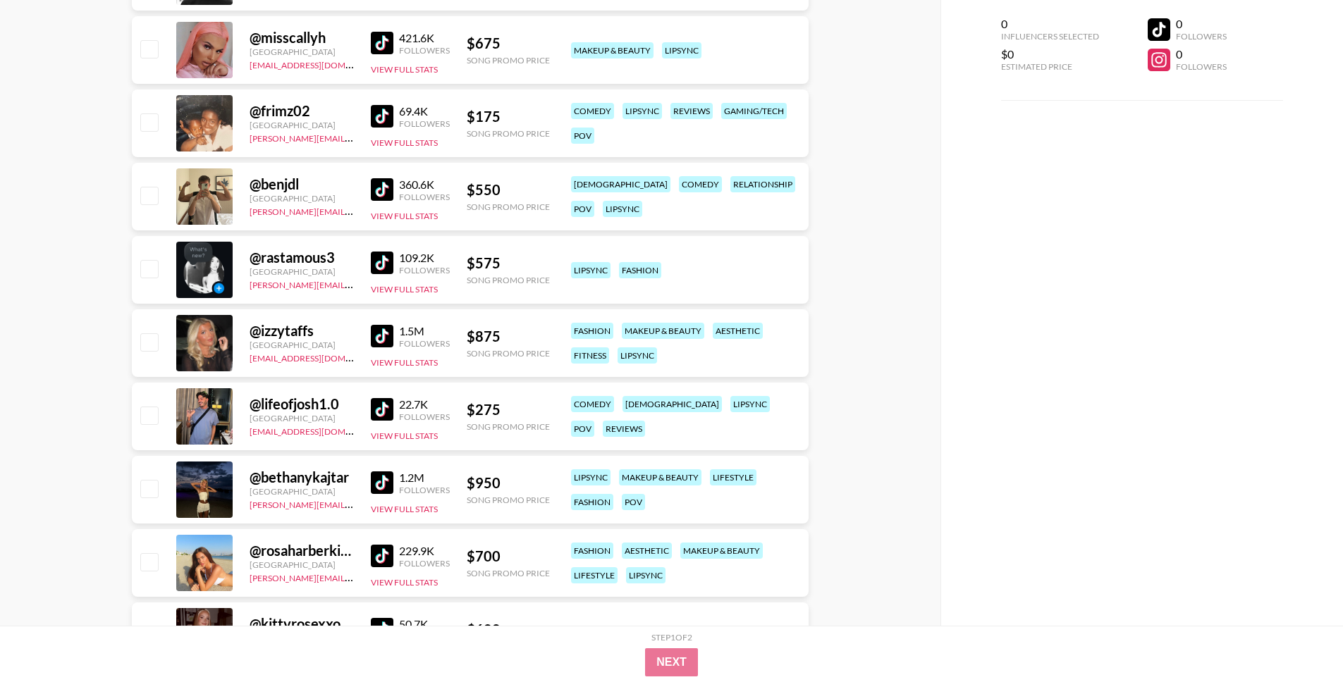
click at [380, 333] on img at bounding box center [382, 336] width 23 height 23
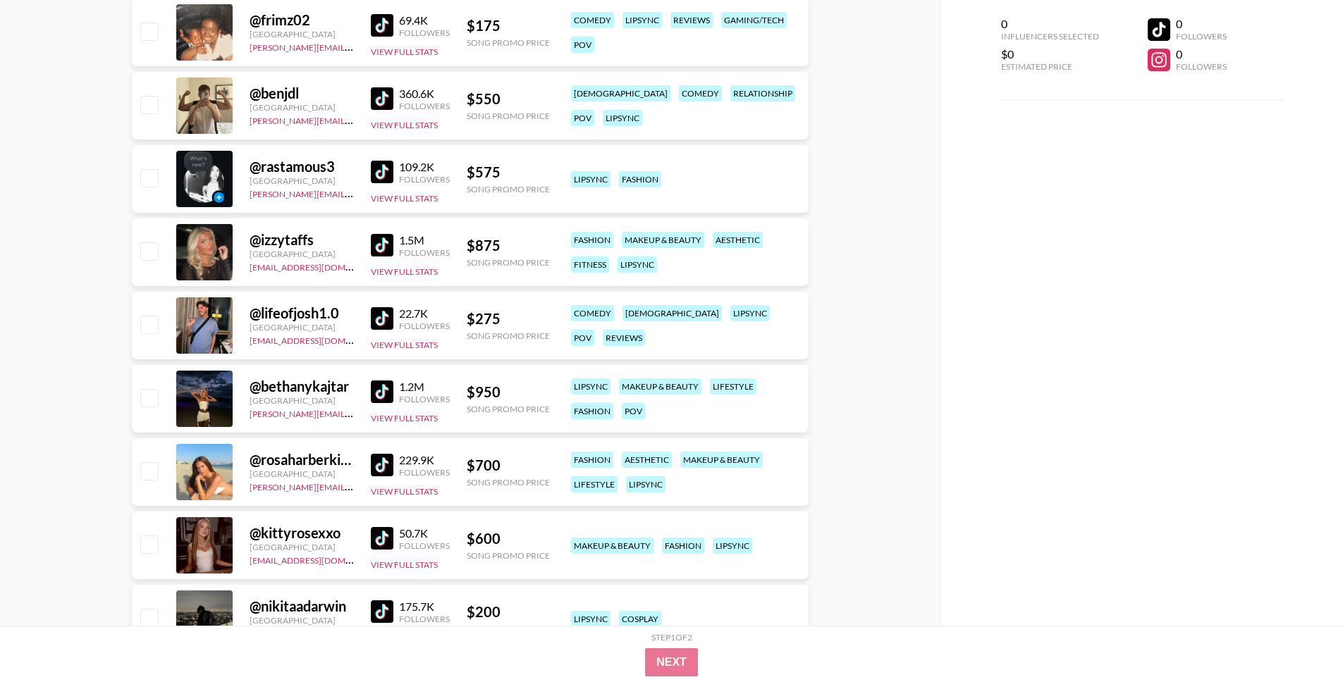
scroll to position [1550, 0]
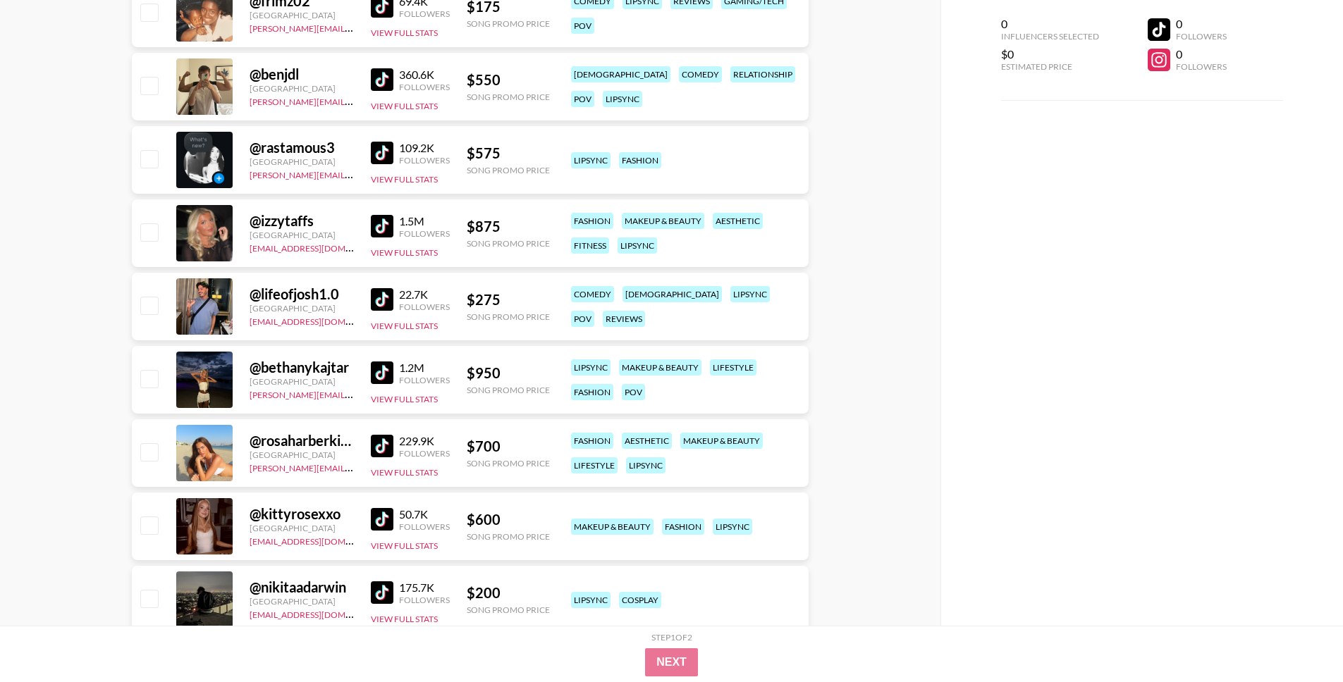
click at [376, 373] on img at bounding box center [382, 373] width 23 height 23
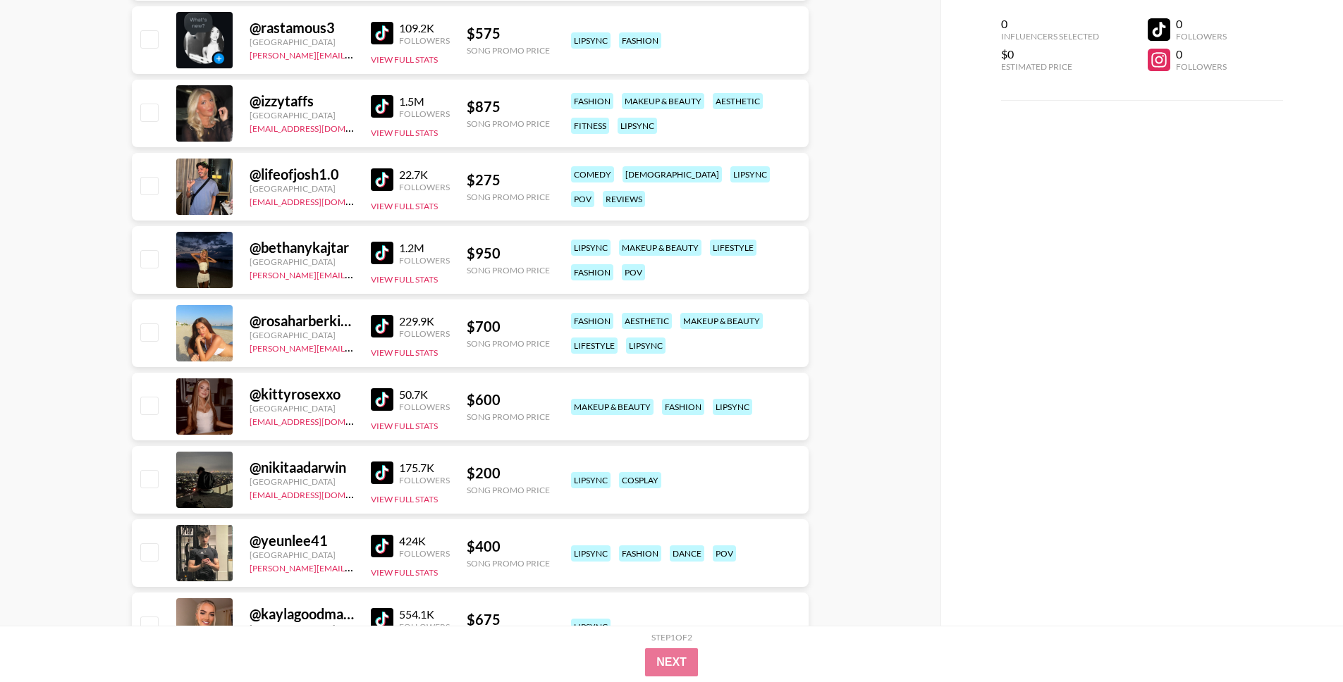
scroll to position [1677, 0]
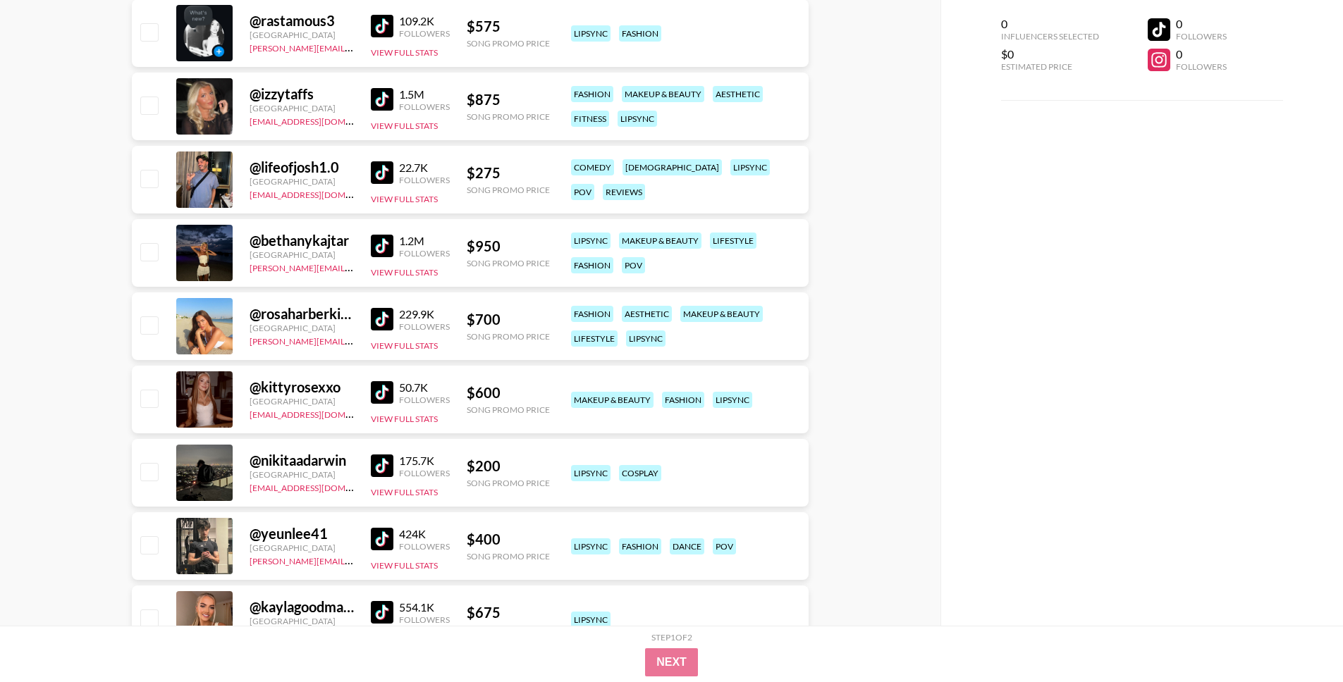
click at [374, 388] on img at bounding box center [382, 392] width 23 height 23
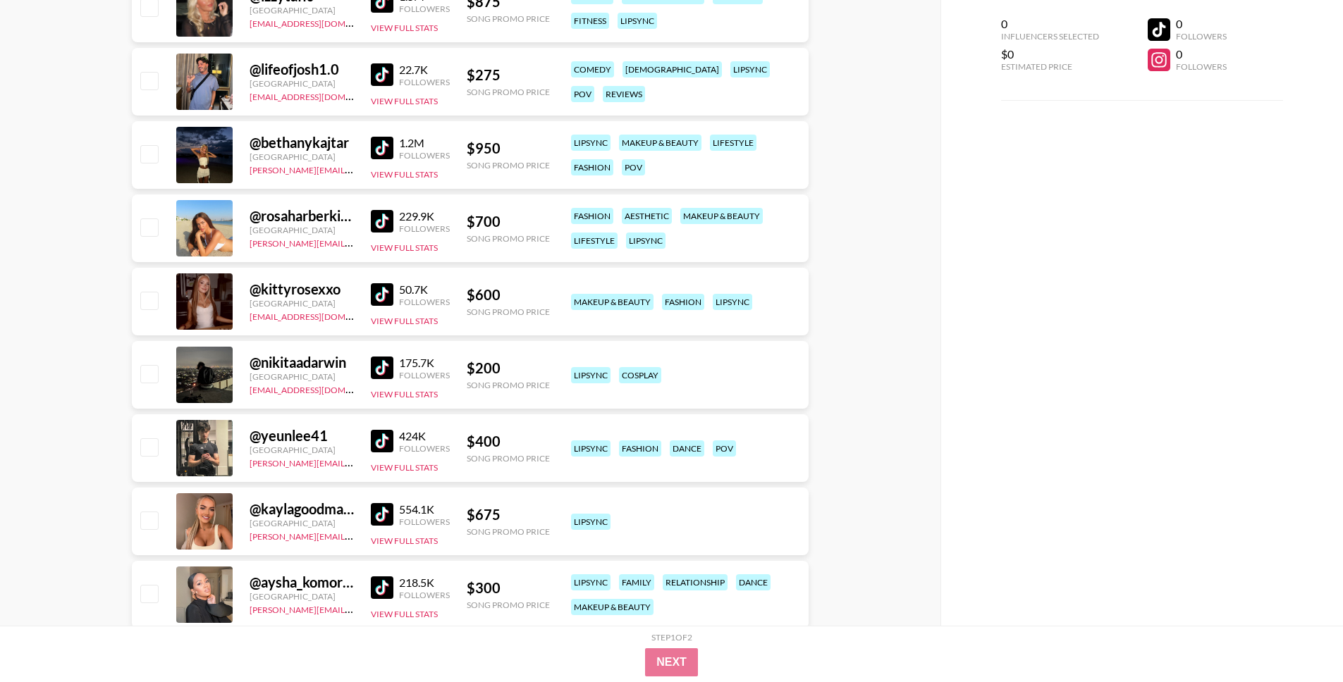
click at [377, 367] on img at bounding box center [382, 368] width 23 height 23
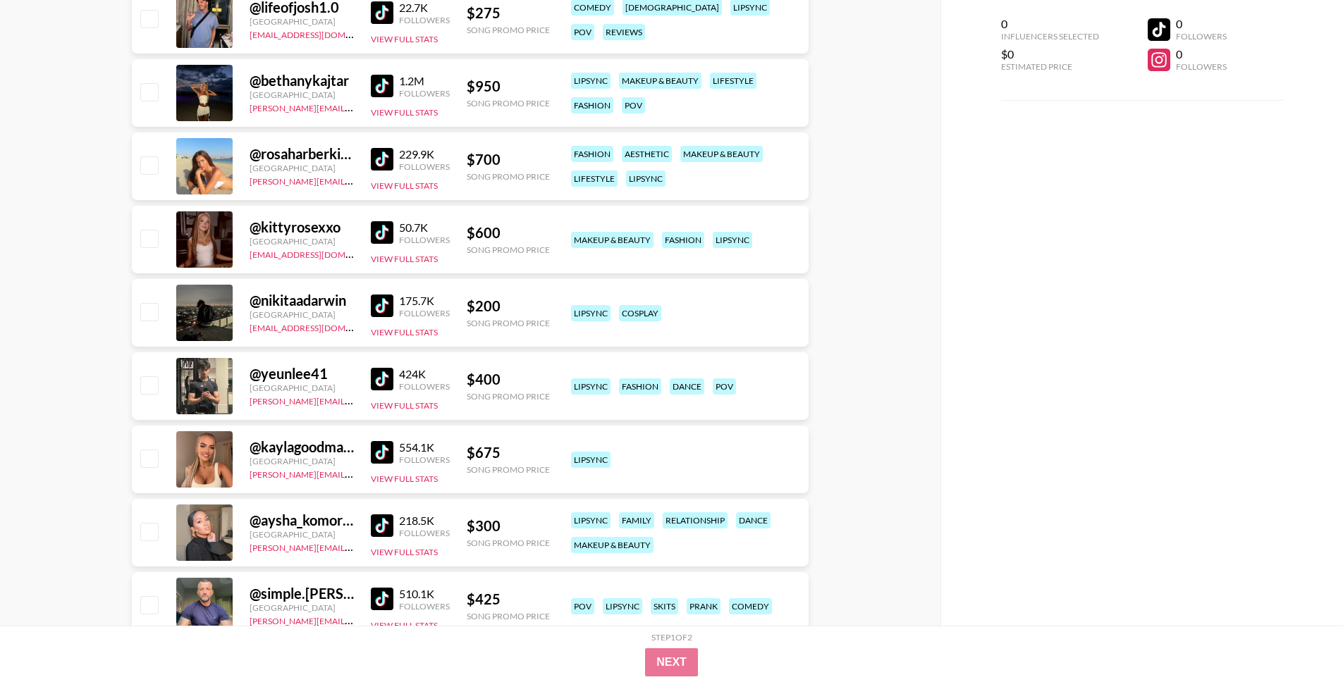
click at [378, 455] on img at bounding box center [382, 452] width 23 height 23
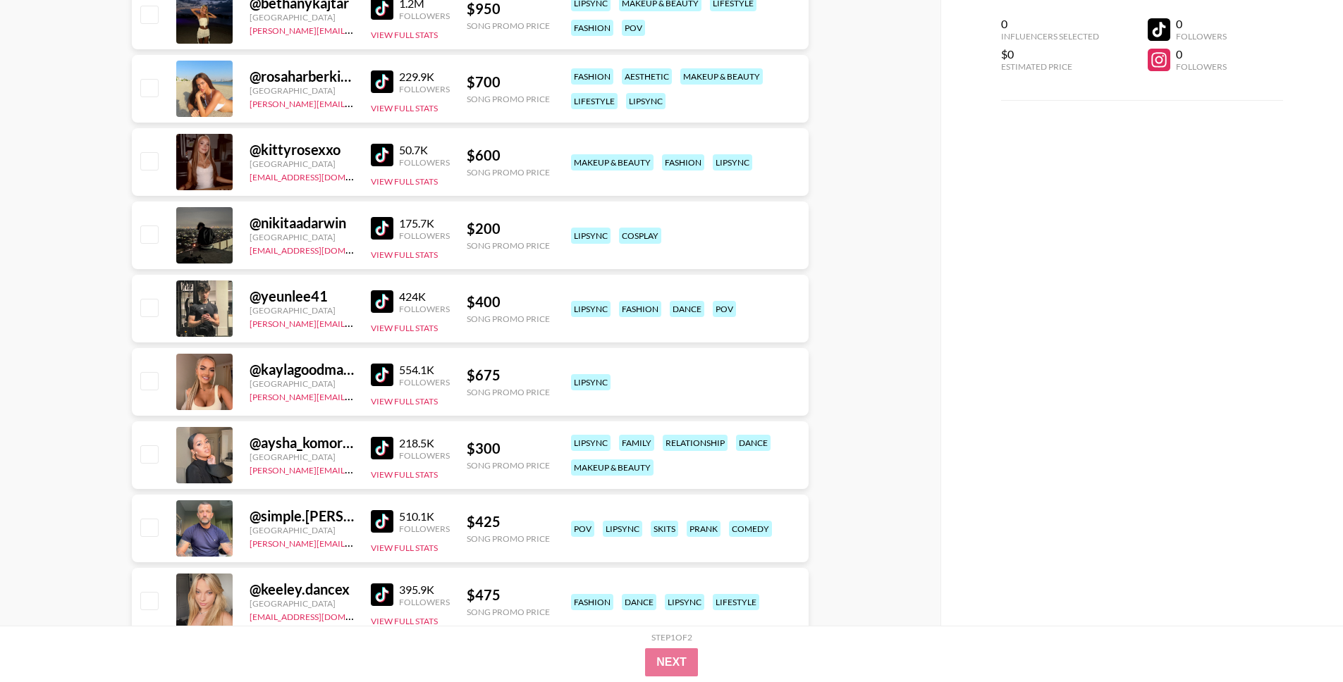
scroll to position [1924, 0]
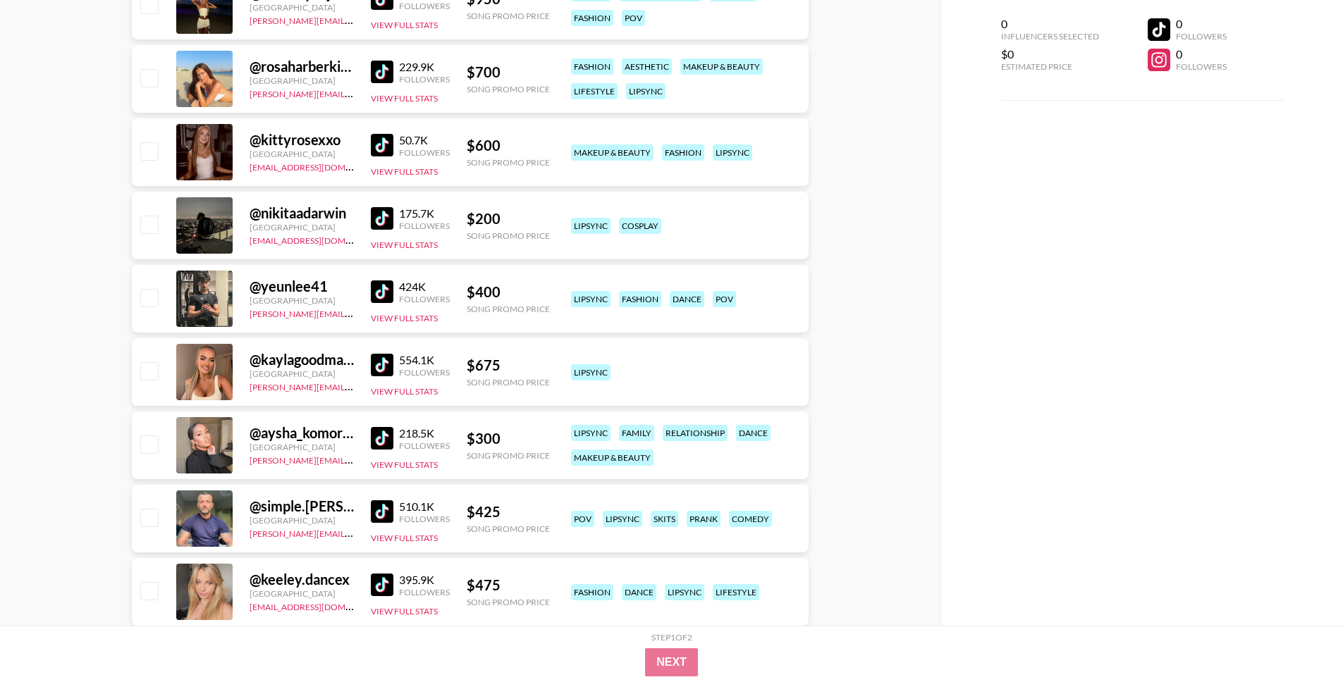
click at [381, 443] on img at bounding box center [382, 438] width 23 height 23
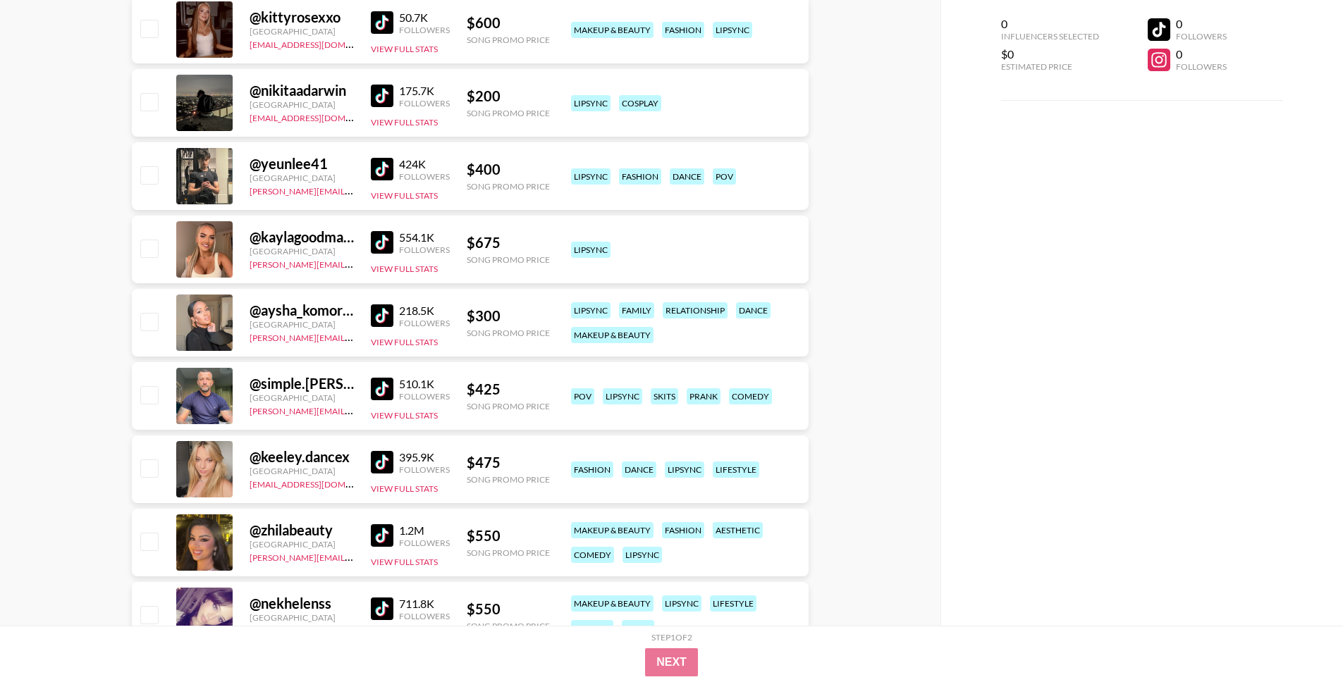
scroll to position [2049, 0]
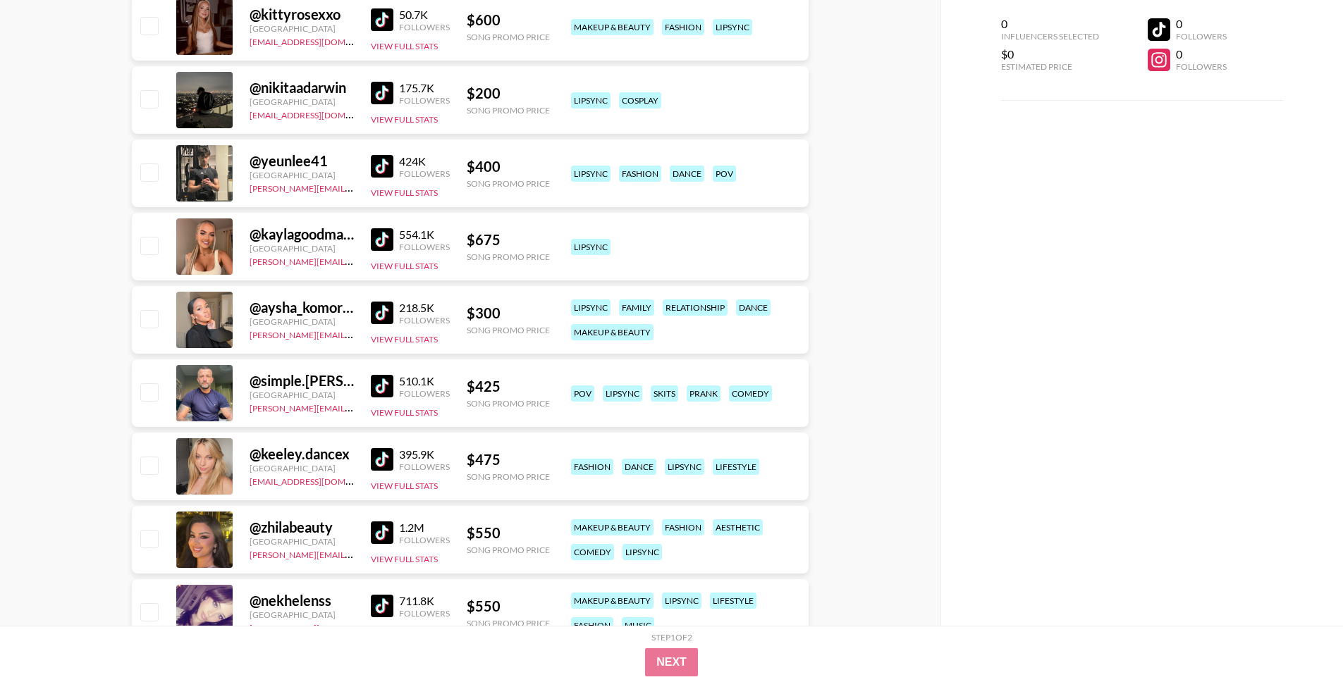
click at [384, 465] on img at bounding box center [382, 459] width 23 height 23
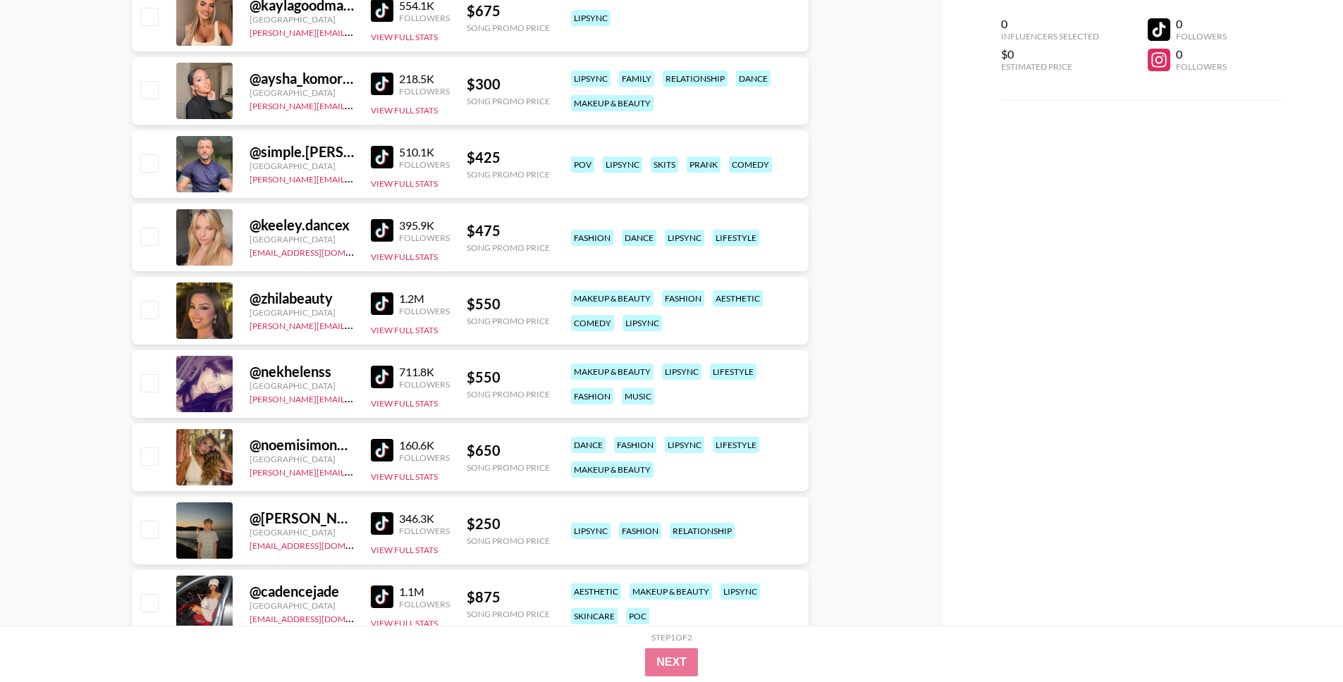
scroll to position [2279, 0]
click at [377, 450] on img at bounding box center [382, 450] width 23 height 23
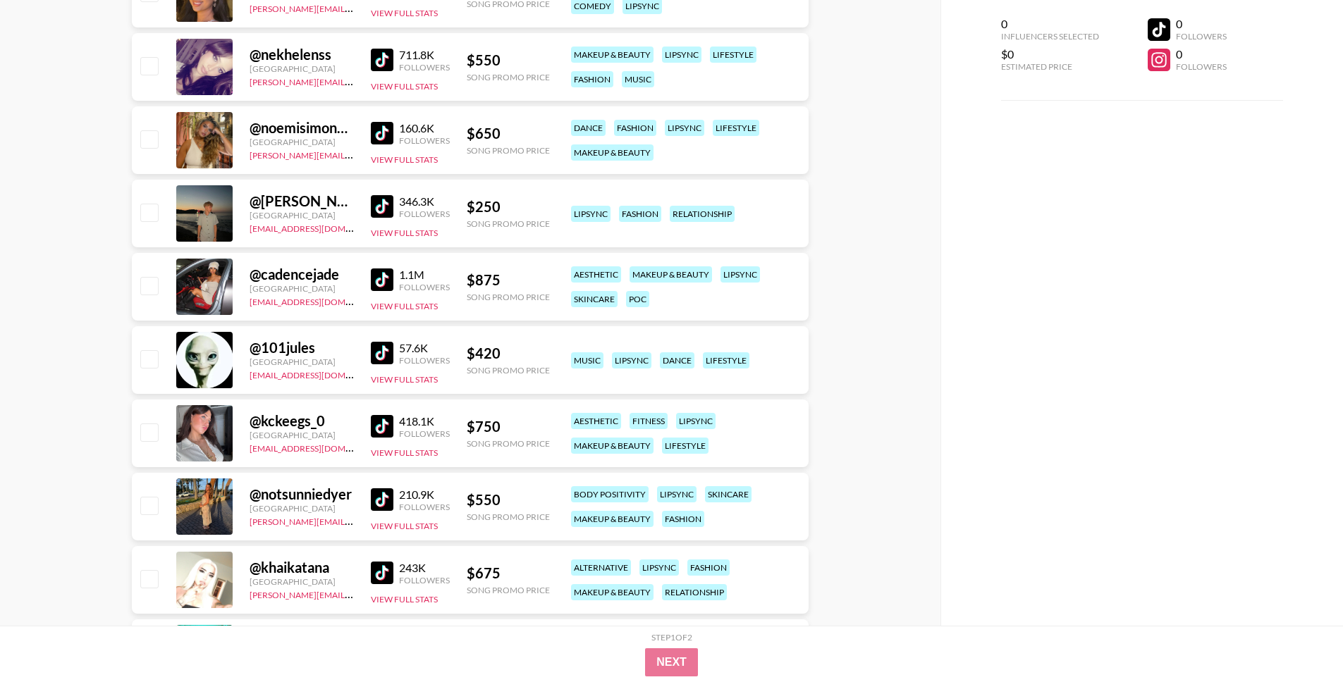
scroll to position [2600, 0]
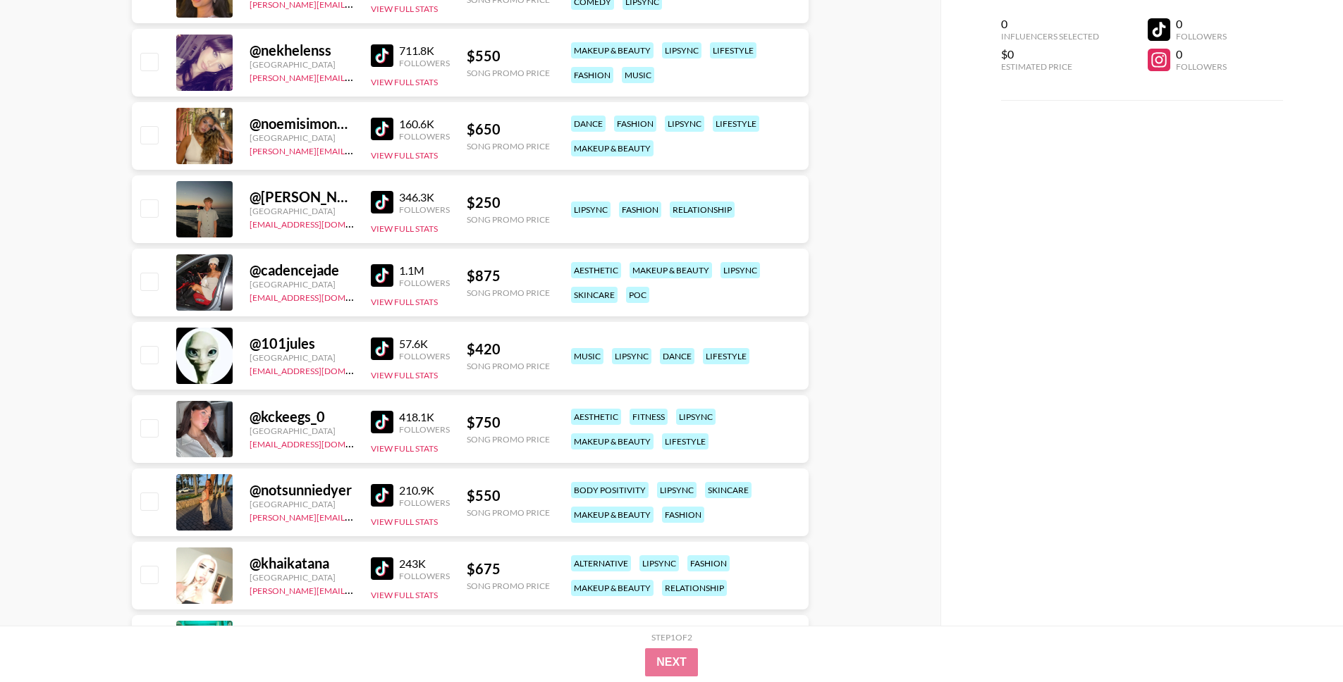
click at [384, 423] on img at bounding box center [382, 422] width 23 height 23
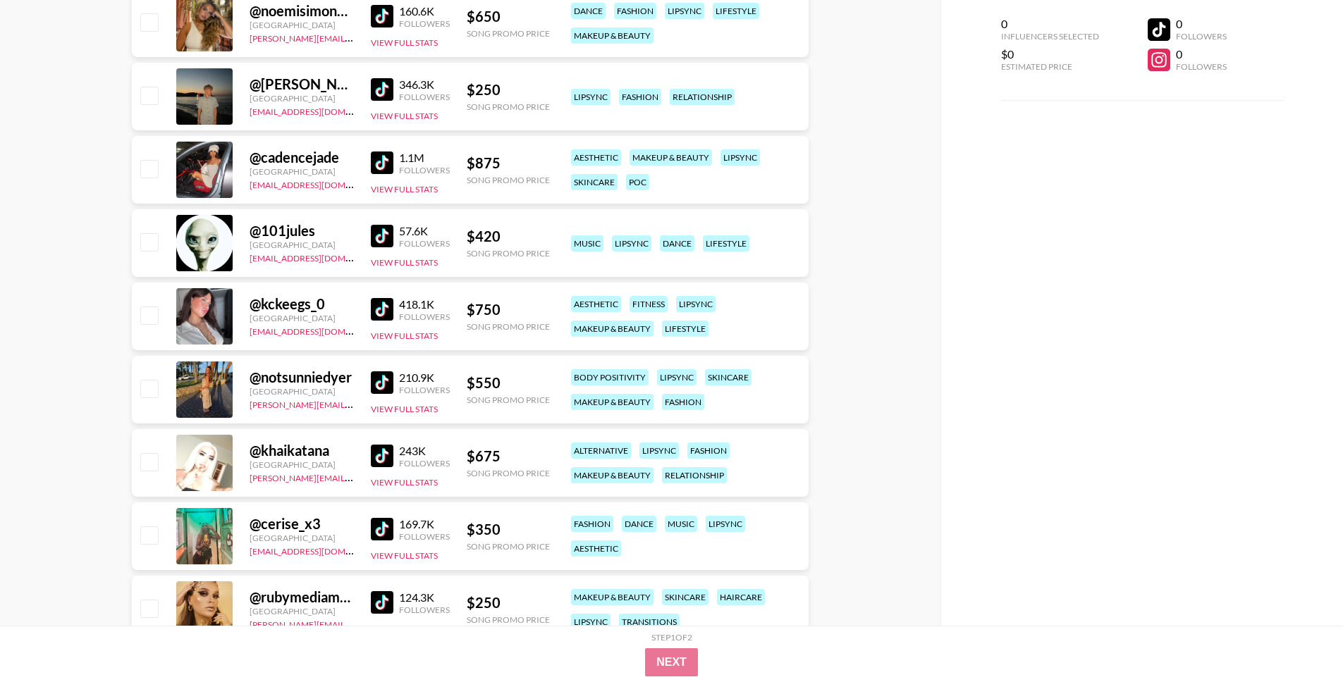
scroll to position [2715, 0]
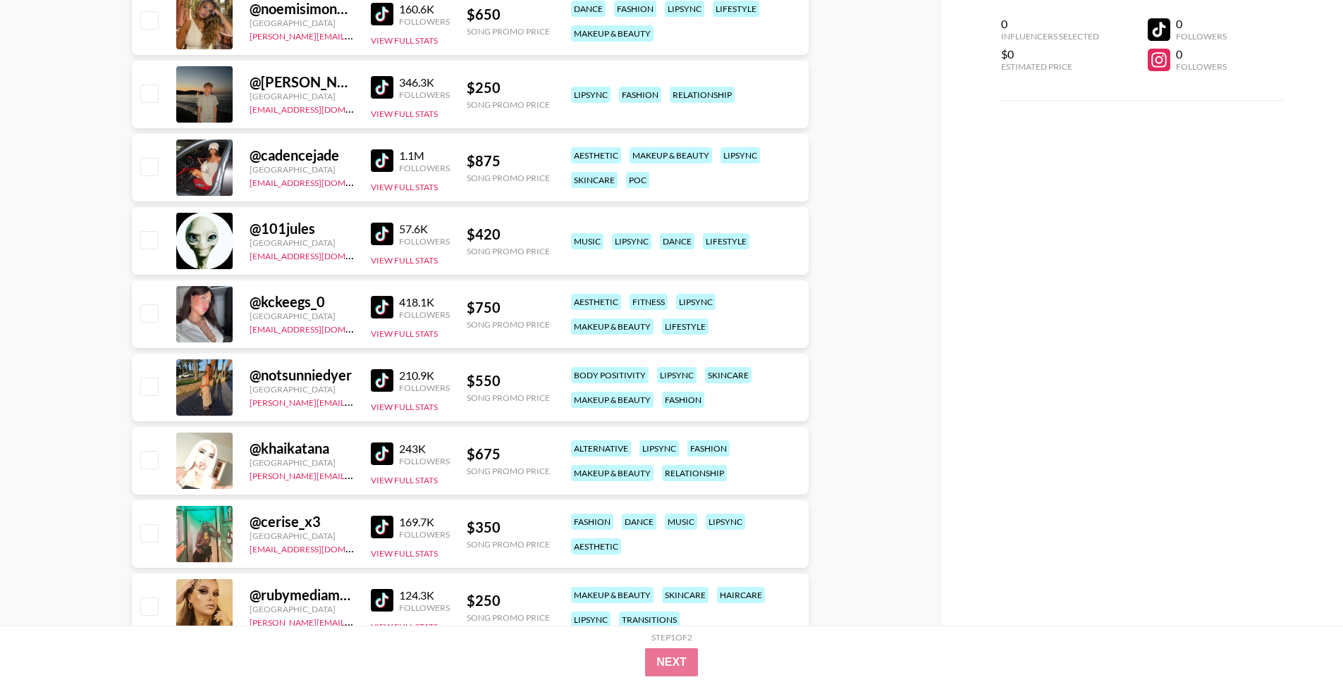
click at [379, 383] on img at bounding box center [382, 380] width 23 height 23
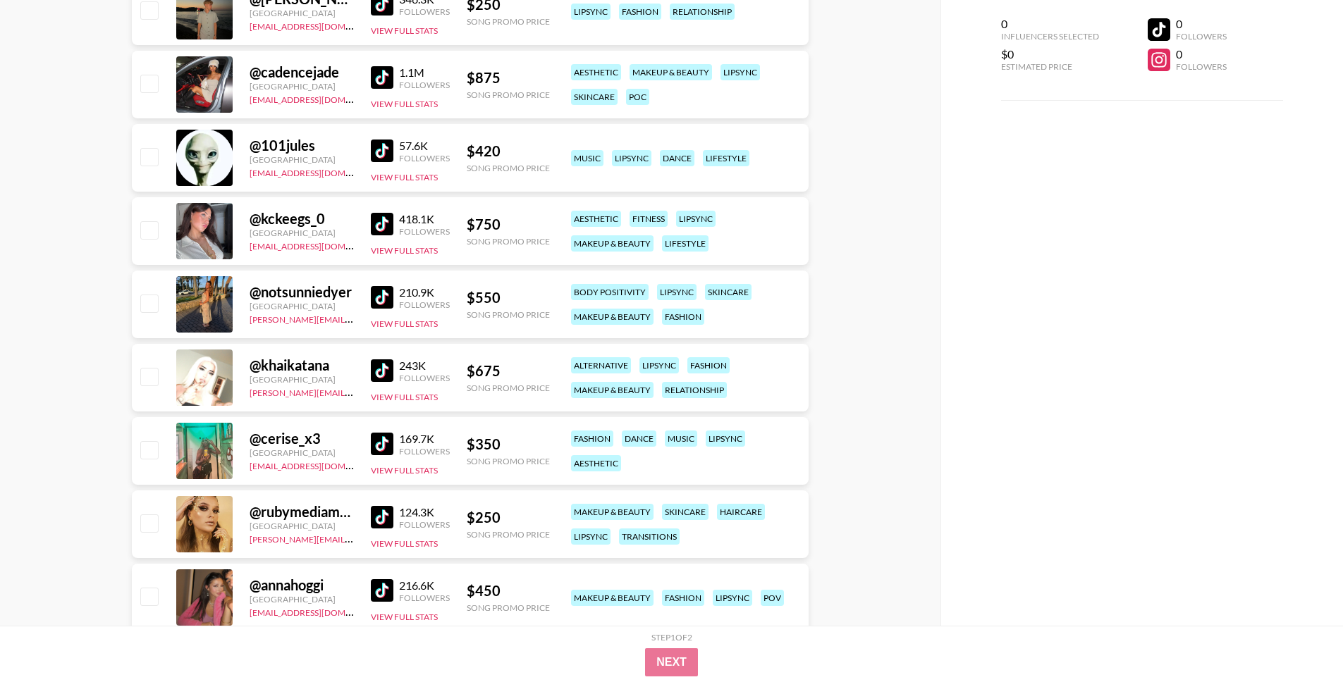
scroll to position [2799, 0]
click at [381, 369] on img at bounding box center [382, 370] width 23 height 23
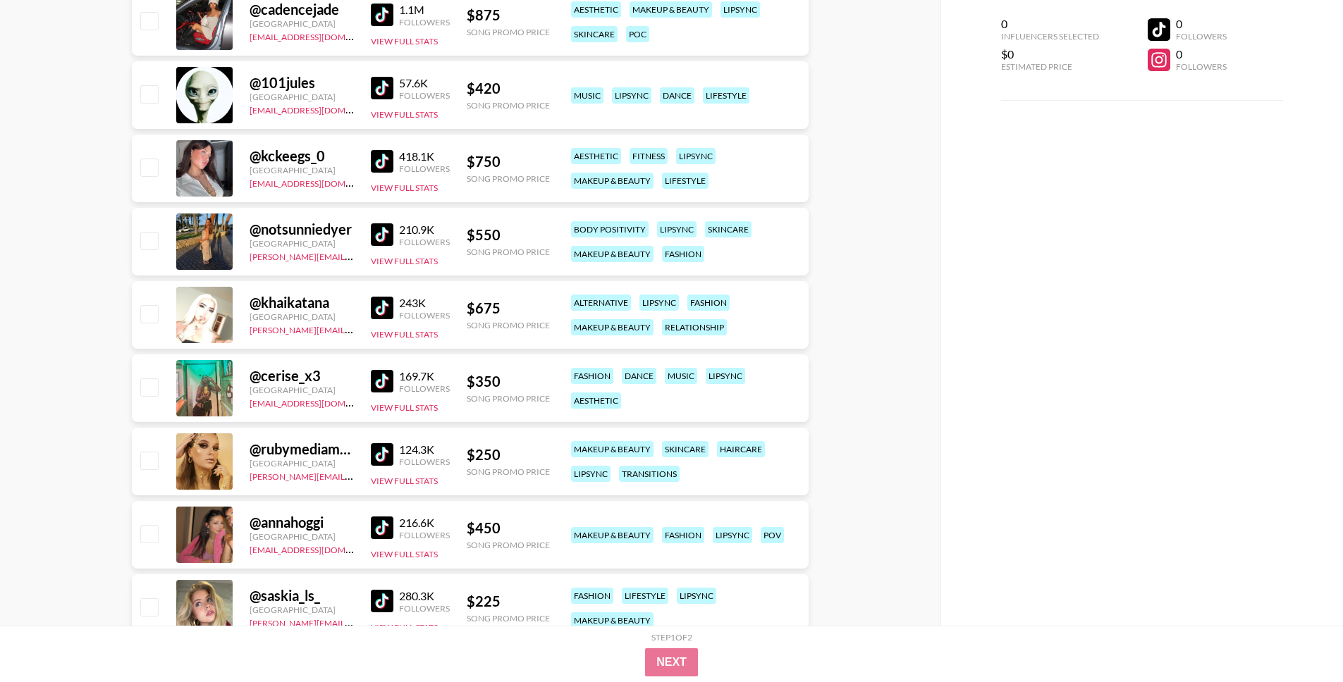
scroll to position [2872, 0]
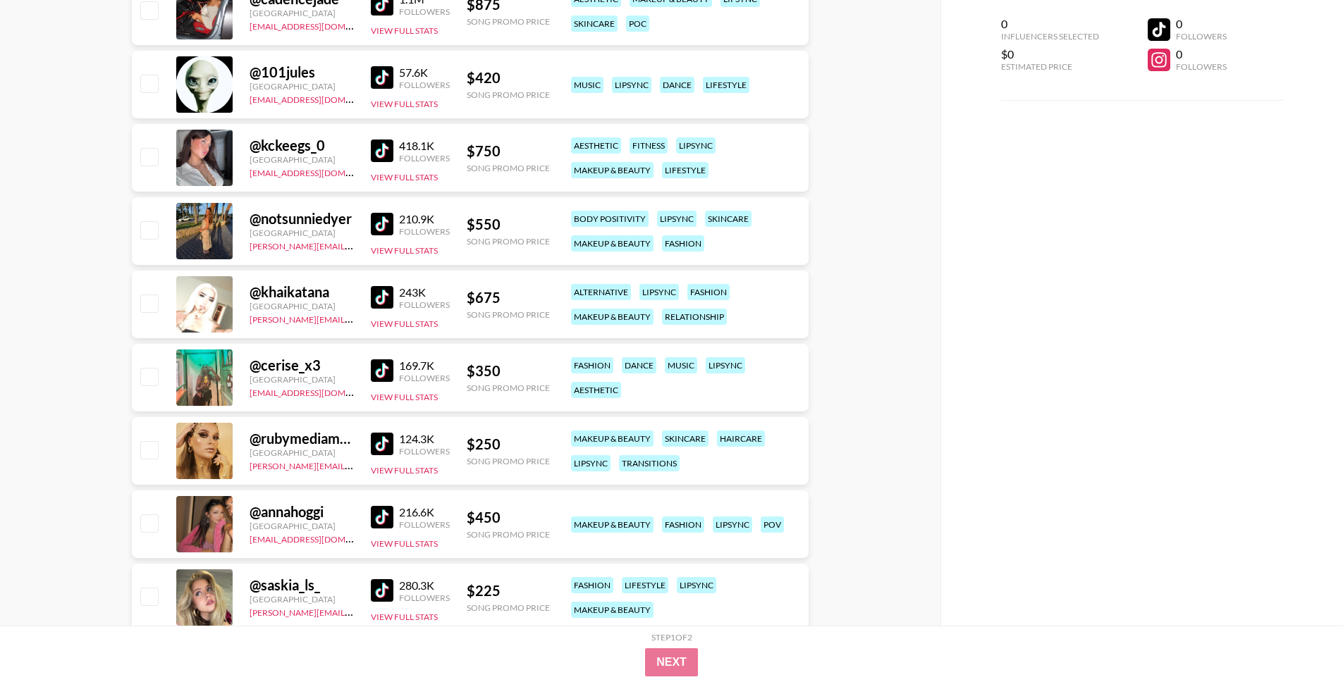
click at [376, 377] on img at bounding box center [382, 371] width 23 height 23
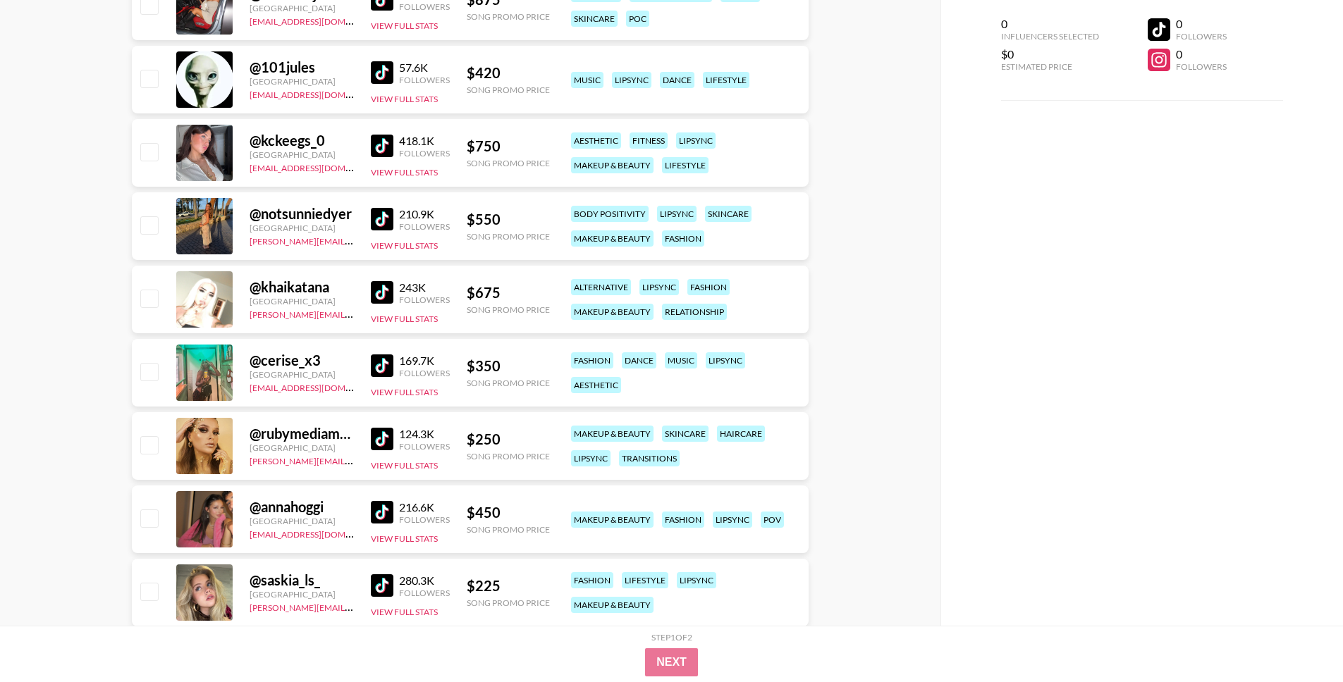
click at [381, 443] on img at bounding box center [382, 439] width 23 height 23
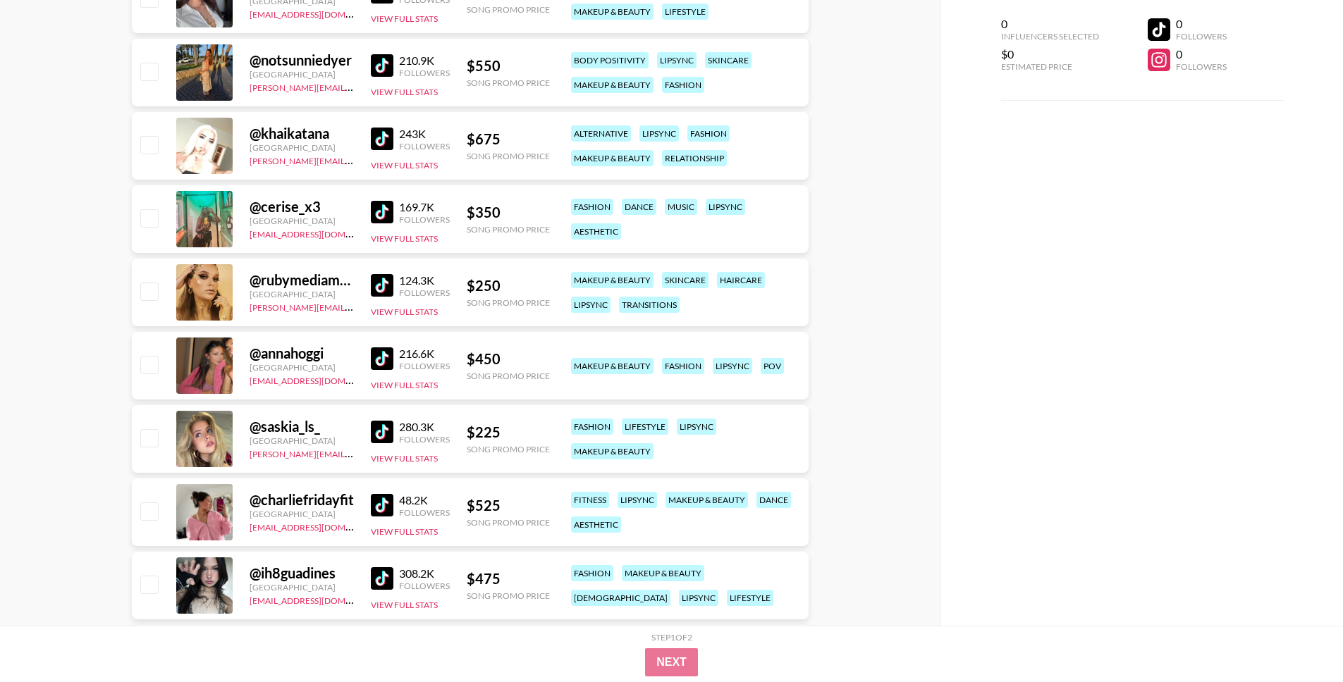
scroll to position [3034, 0]
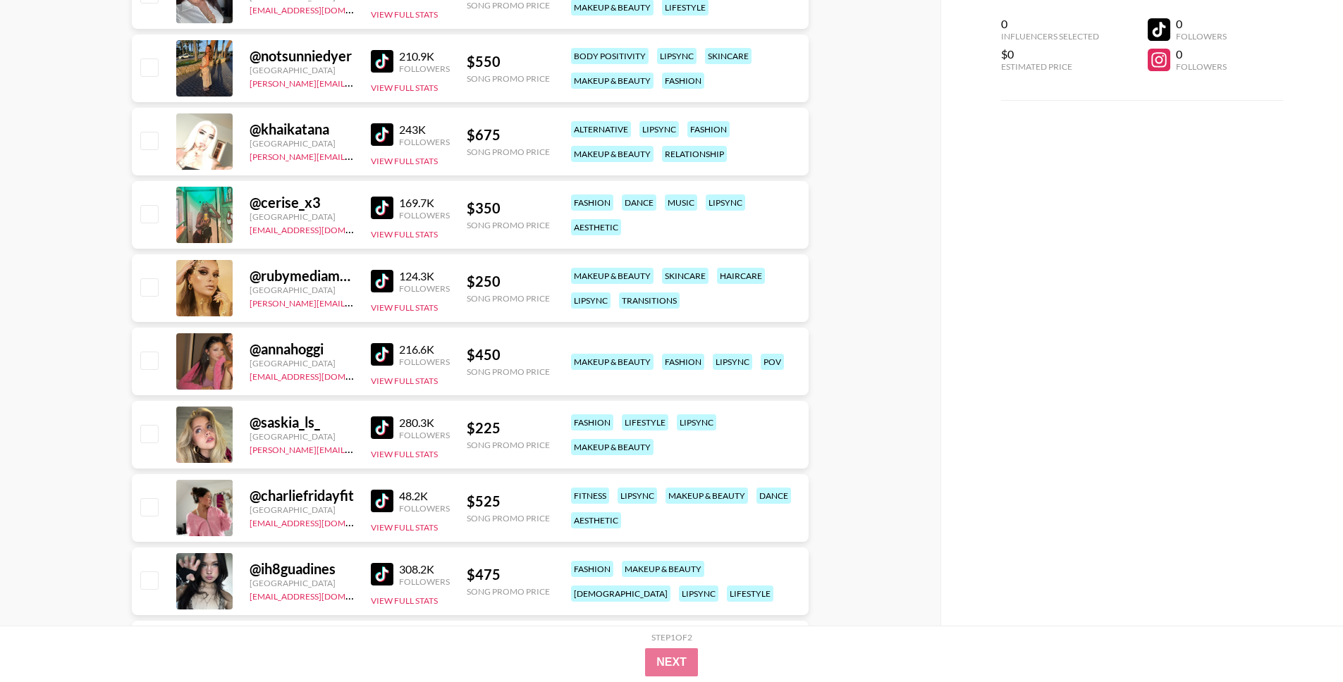
click at [386, 357] on img at bounding box center [382, 354] width 23 height 23
click at [385, 427] on img at bounding box center [382, 428] width 23 height 23
click at [387, 503] on img at bounding box center [382, 501] width 23 height 23
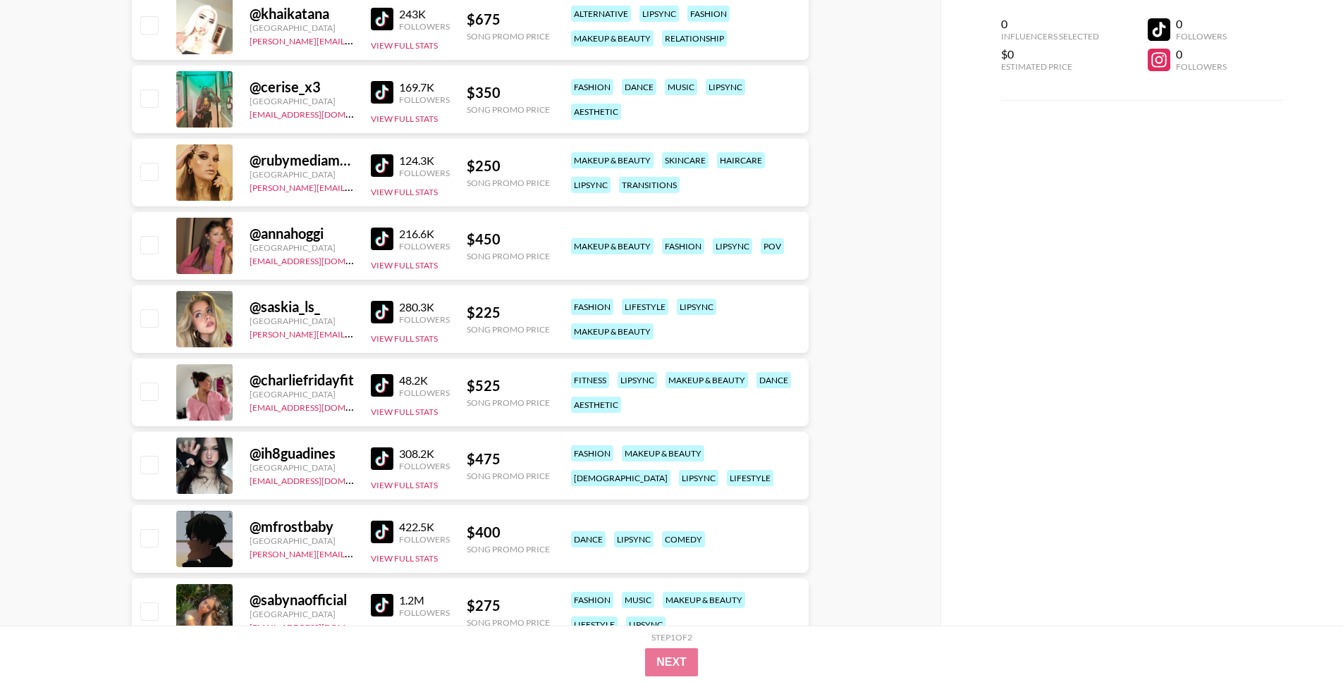
scroll to position [3151, 0]
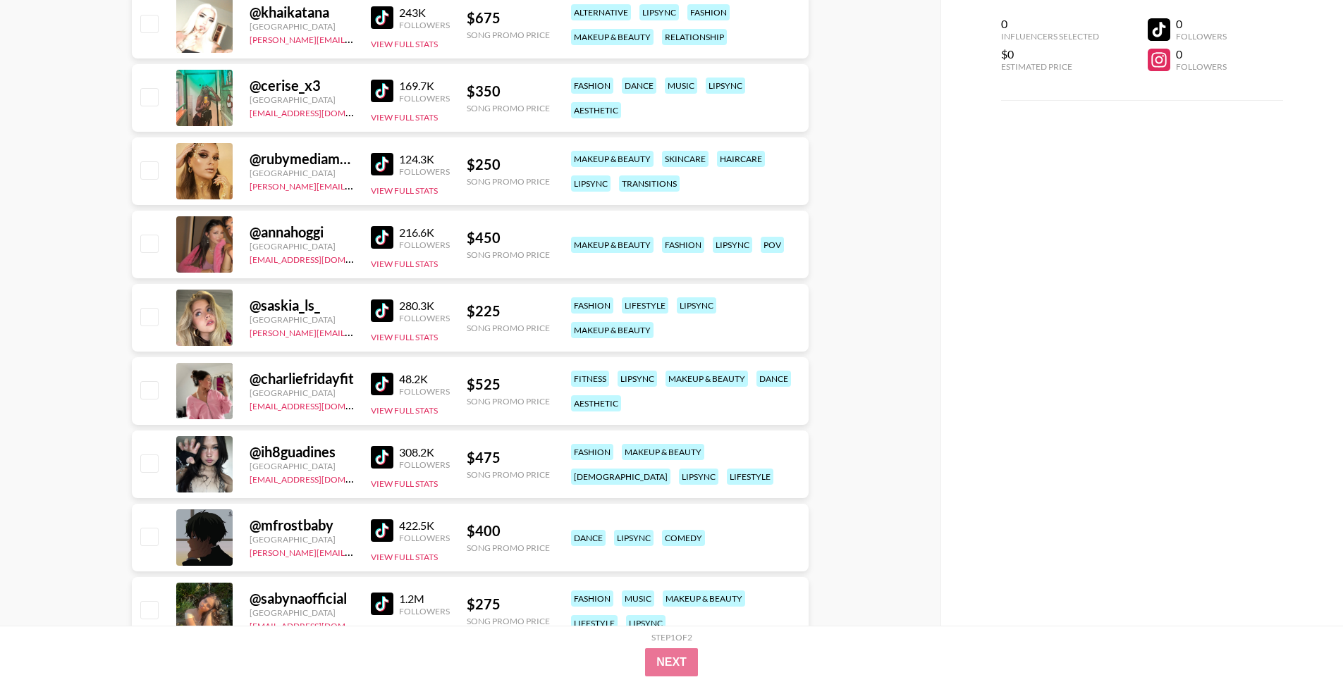
click at [385, 458] on img at bounding box center [382, 457] width 23 height 23
click at [382, 600] on img at bounding box center [382, 604] width 23 height 23
